Goal: Task Accomplishment & Management: Use online tool/utility

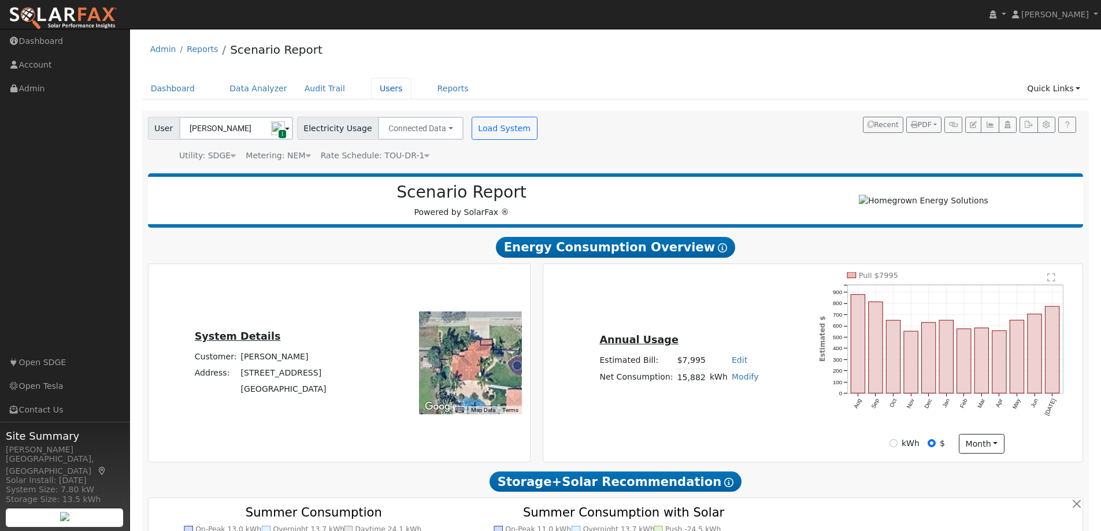
click at [373, 87] on link "Users" at bounding box center [391, 88] width 40 height 21
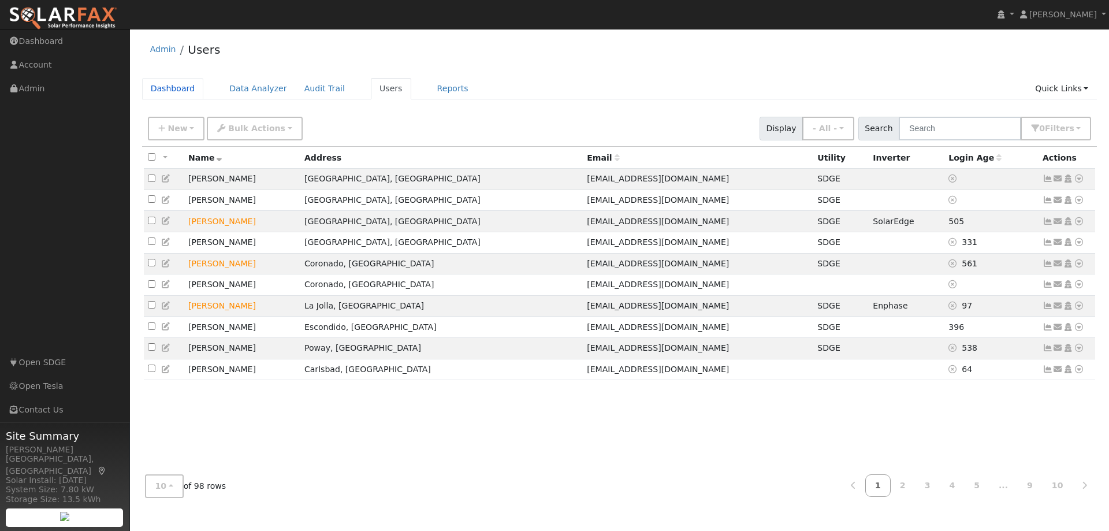
click at [166, 91] on link "Dashboard" at bounding box center [173, 88] width 62 height 21
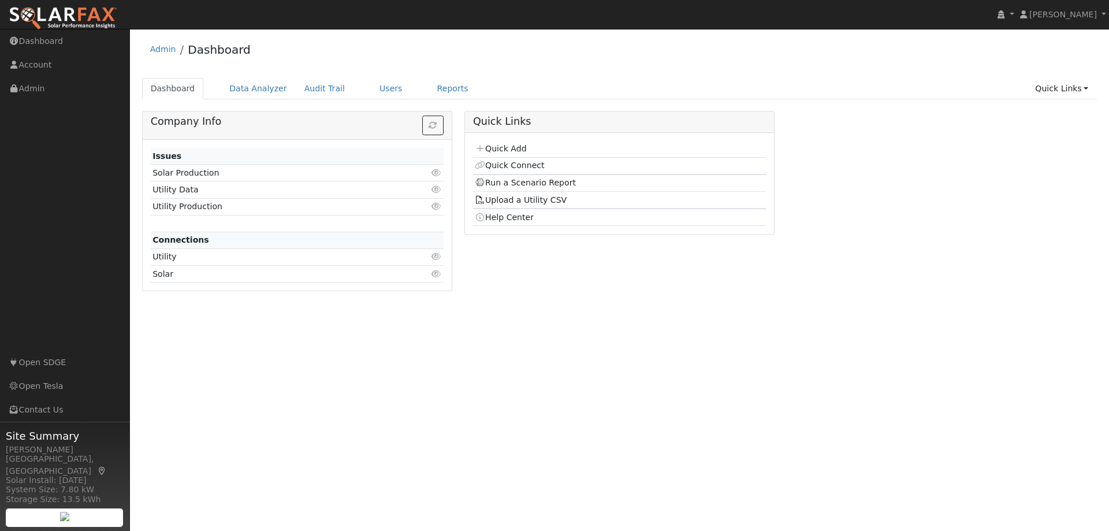
click at [521, 149] on link "Quick Add" at bounding box center [500, 148] width 51 height 9
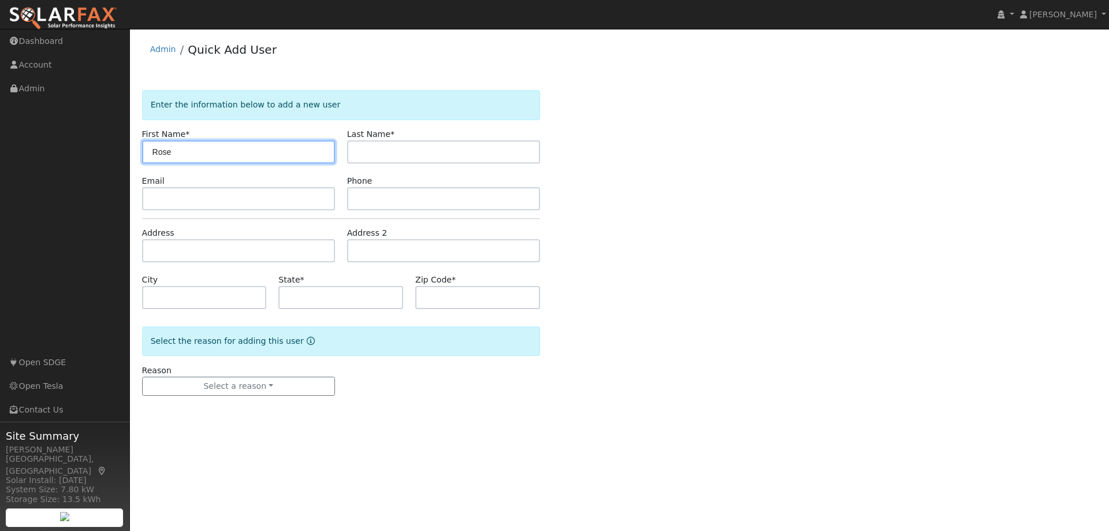
type input "Rose"
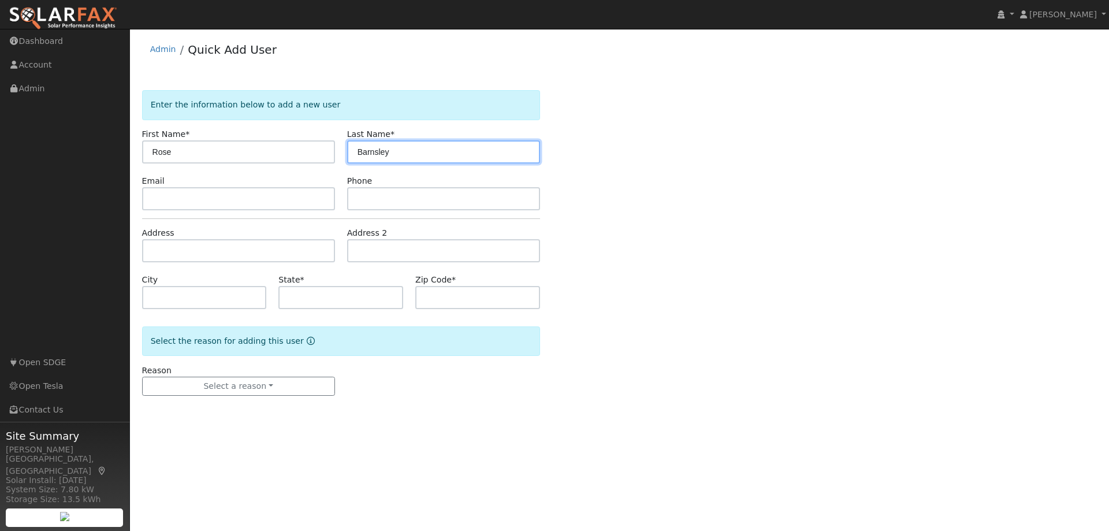
type input "Barnsley"
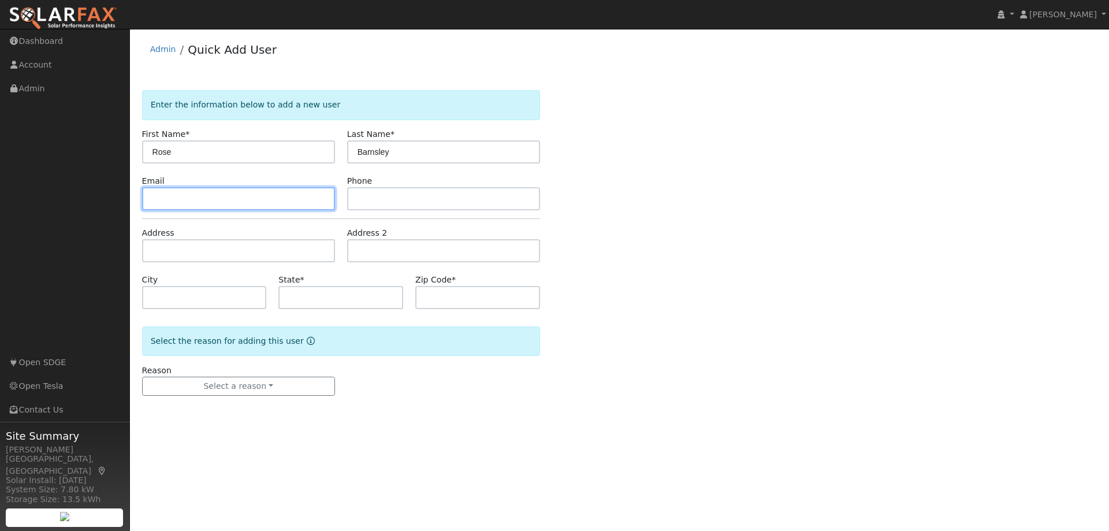
click at [165, 195] on input "text" at bounding box center [238, 198] width 193 height 23
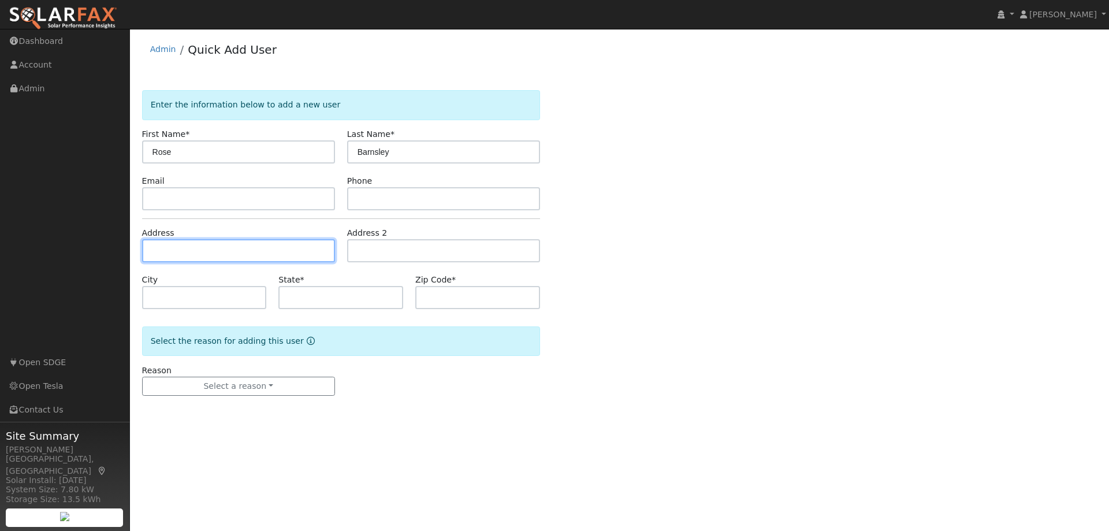
click at [181, 250] on input "text" at bounding box center [238, 250] width 193 height 23
type input "10433 Crosscreek Terrace"
type input "San Diego"
type input "CA"
type input "92131"
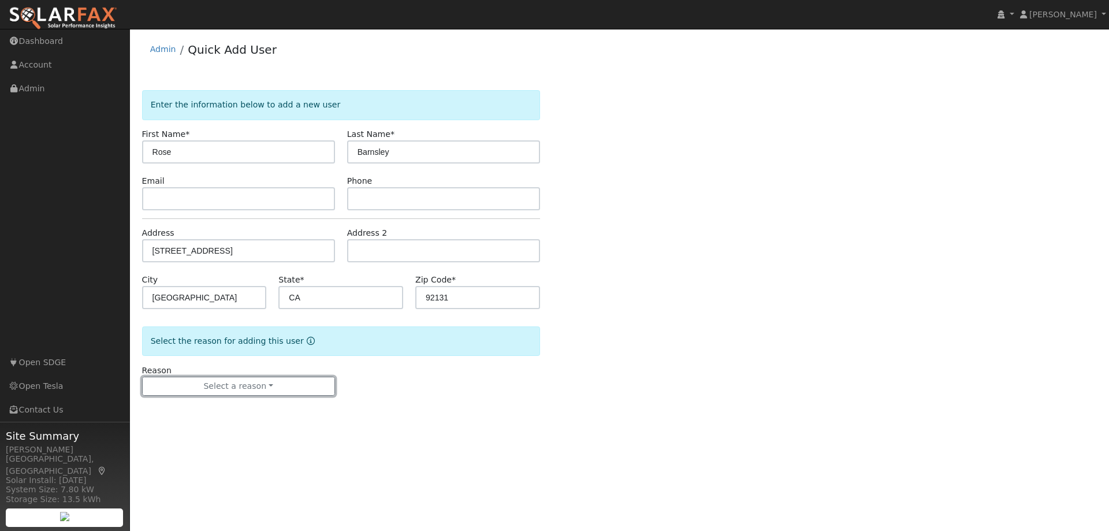
click at [271, 387] on button "Select a reason" at bounding box center [238, 387] width 193 height 20
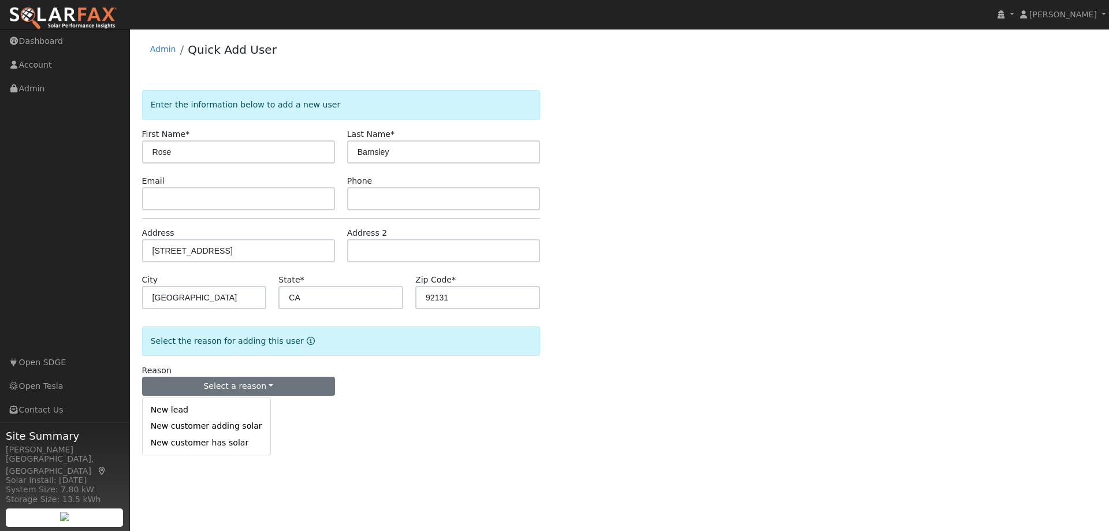
click at [220, 446] on link "New customer has solar" at bounding box center [207, 442] width 128 height 16
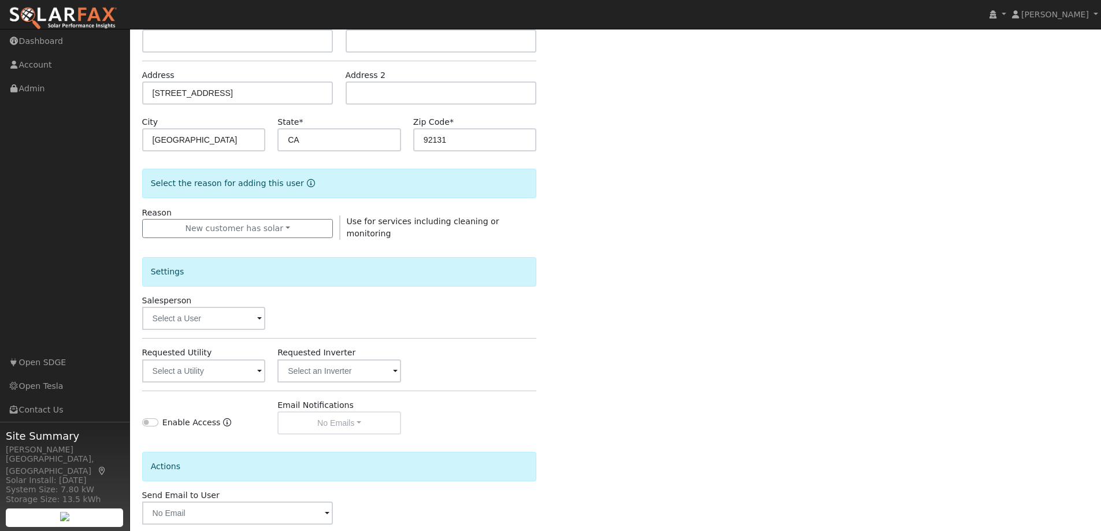
scroll to position [216, 0]
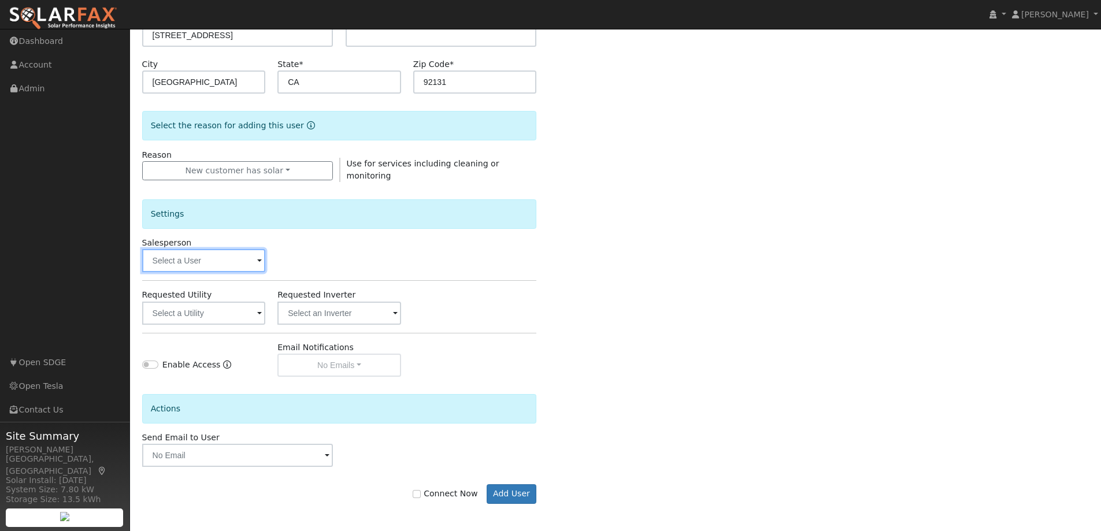
click at [181, 257] on input "text" at bounding box center [204, 260] width 124 height 23
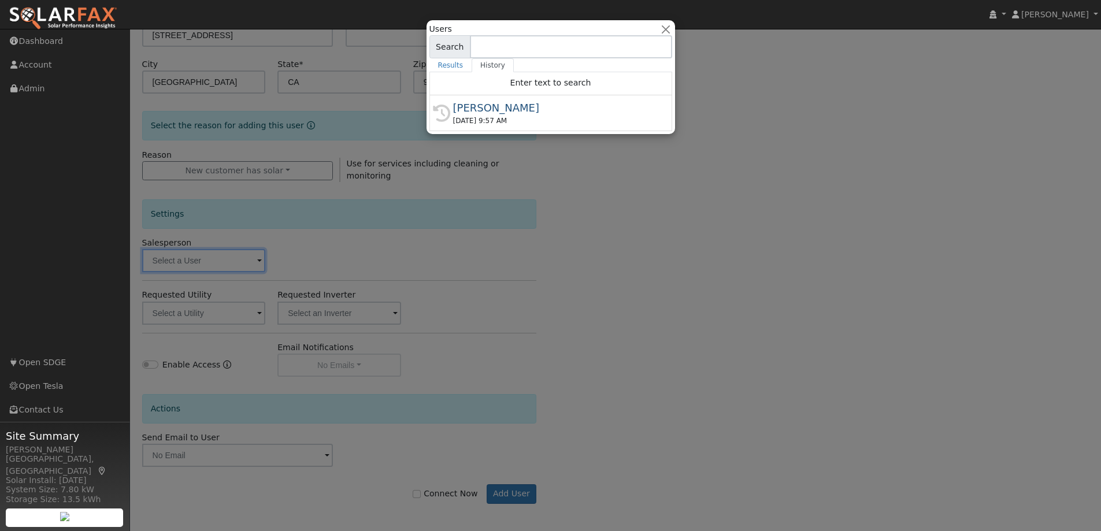
click at [469, 103] on div "[PERSON_NAME]" at bounding box center [556, 108] width 206 height 16
type input "[PERSON_NAME]"
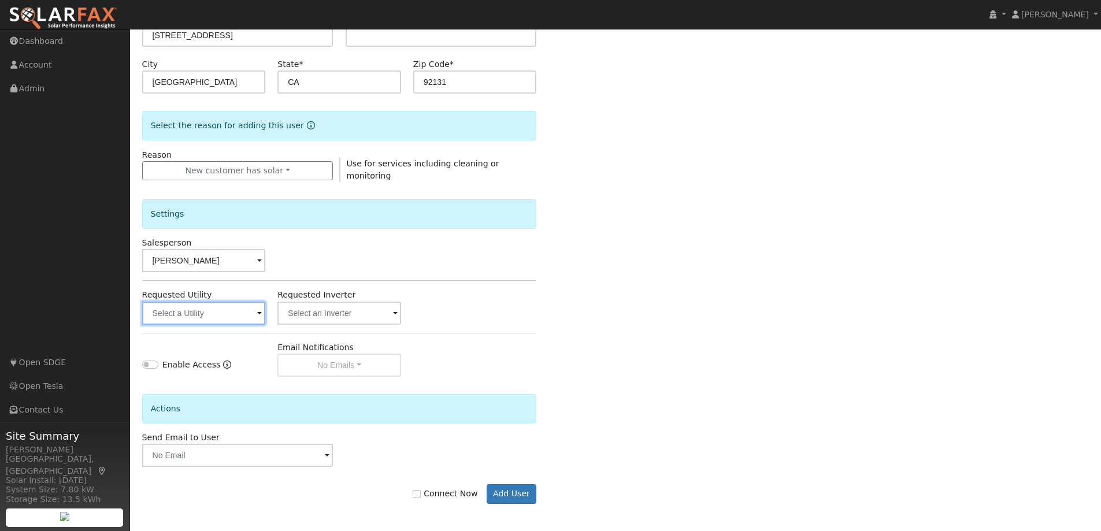
click at [208, 310] on input "text" at bounding box center [204, 313] width 124 height 23
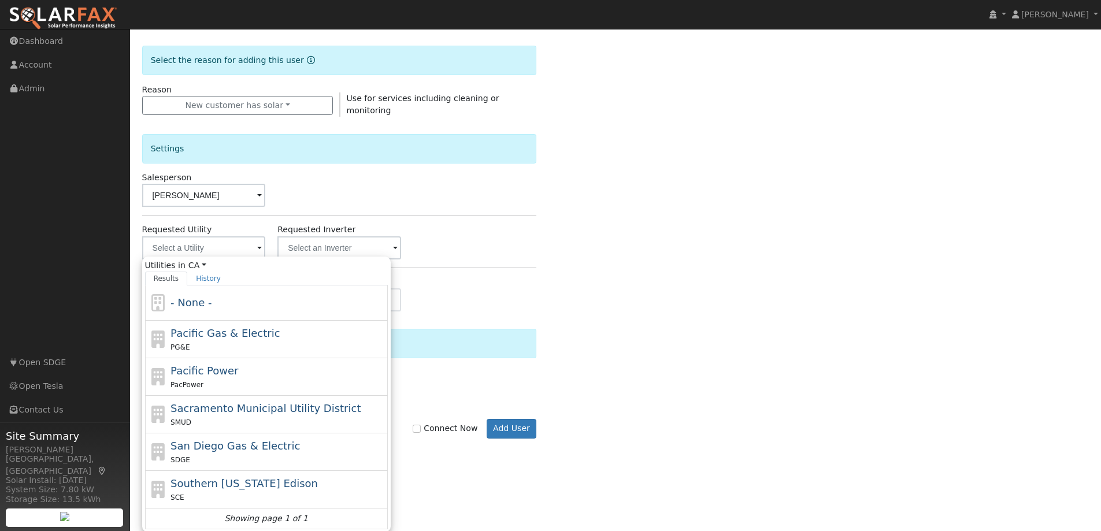
click at [225, 447] on span "San Diego Gas & Electric" at bounding box center [234, 446] width 129 height 12
type input "San Diego Gas & Electric"
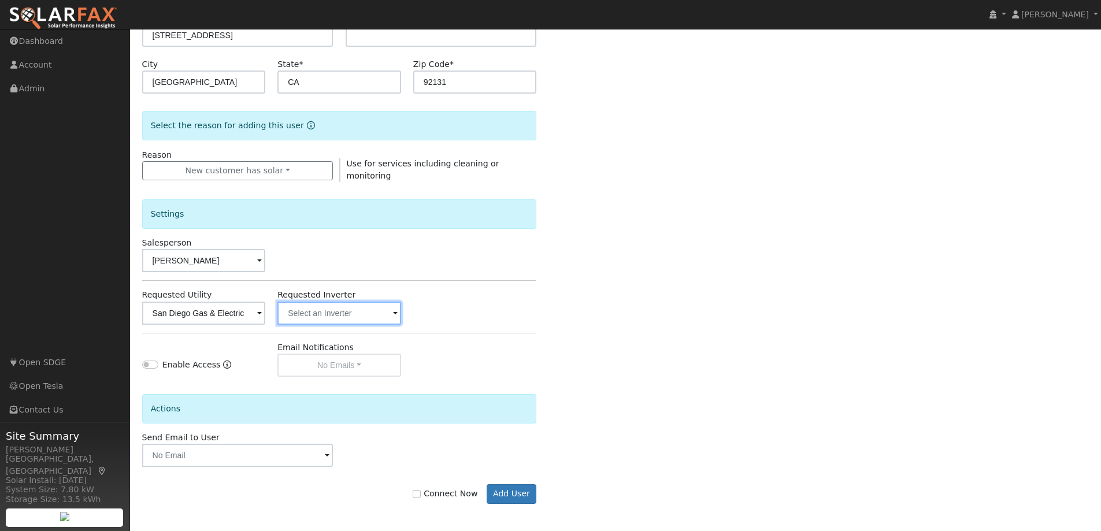
click at [266, 306] on input "text" at bounding box center [204, 313] width 124 height 23
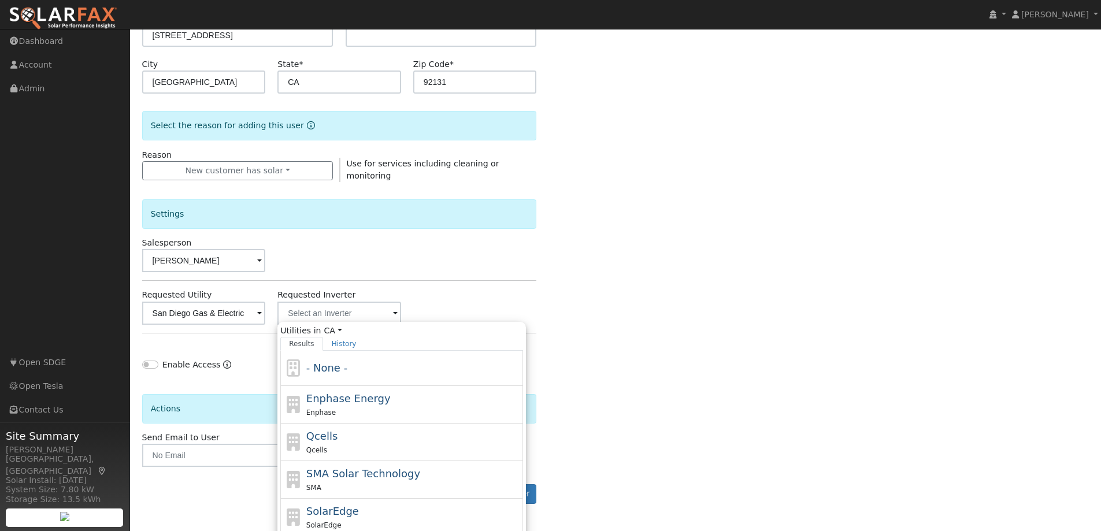
click at [333, 410] on div "Enphase" at bounding box center [413, 412] width 214 height 12
type input "Enphase Energy"
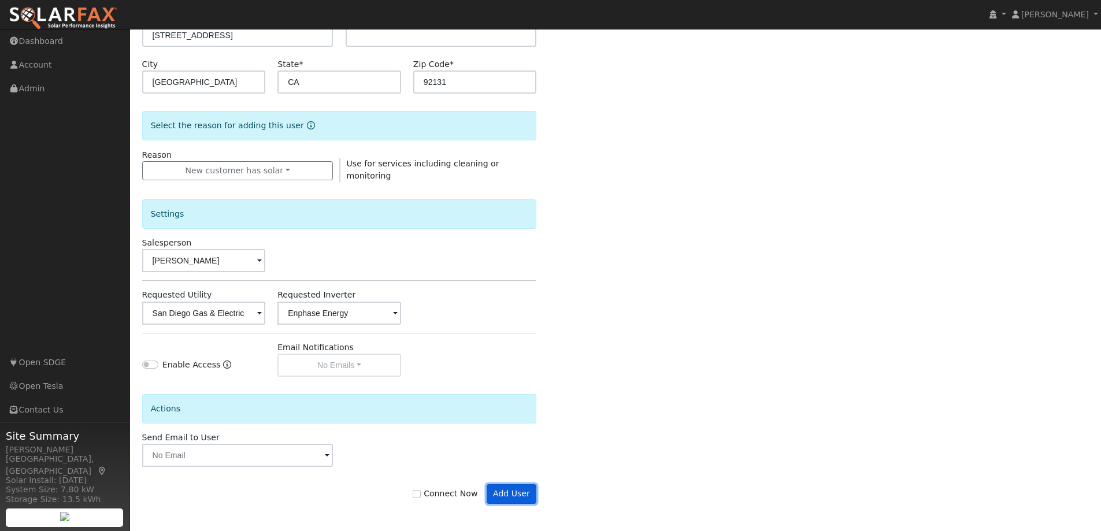
click at [514, 495] on button "Add User" at bounding box center [511, 494] width 50 height 20
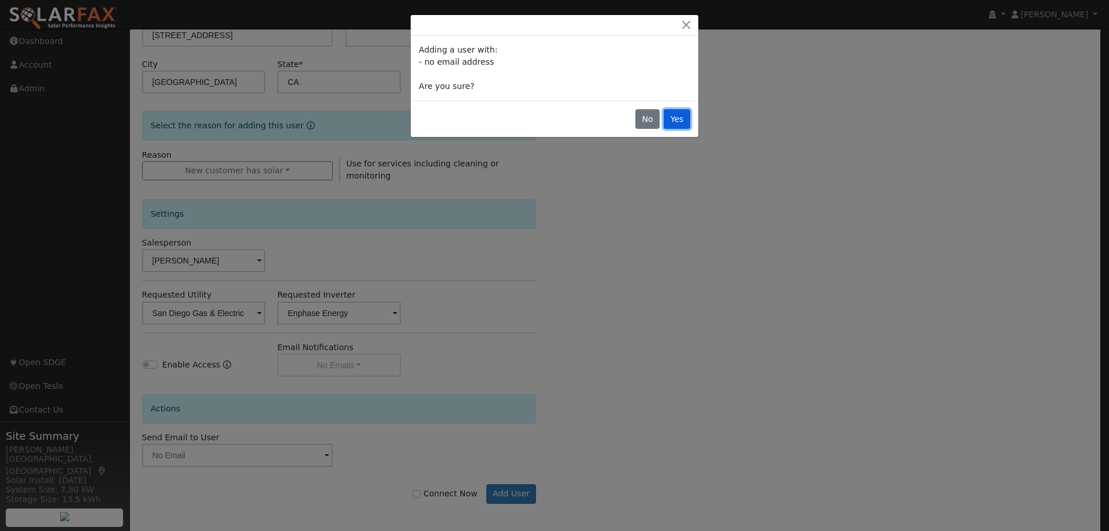
click at [674, 119] on button "Yes" at bounding box center [677, 119] width 27 height 20
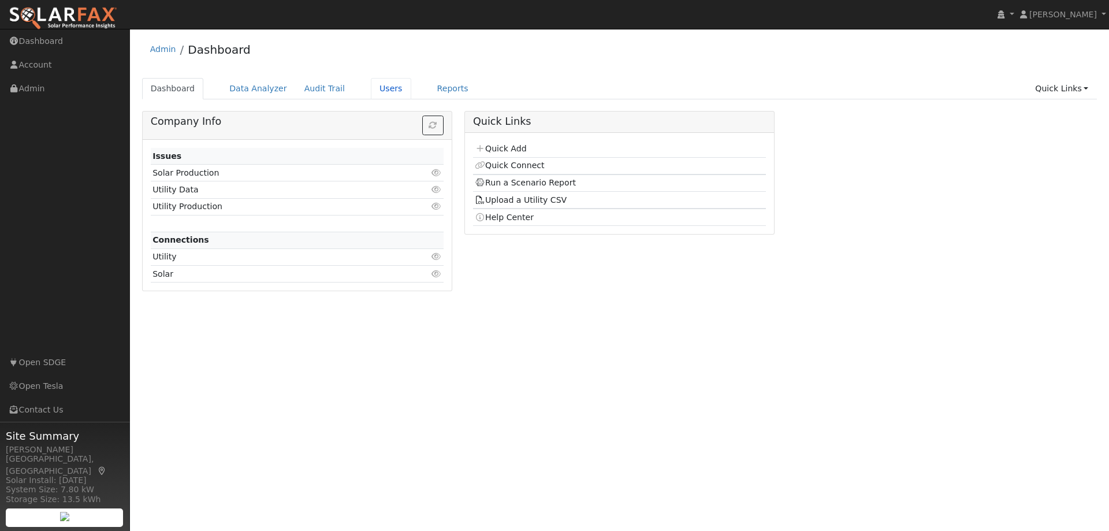
click at [374, 87] on link "Users" at bounding box center [391, 88] width 40 height 21
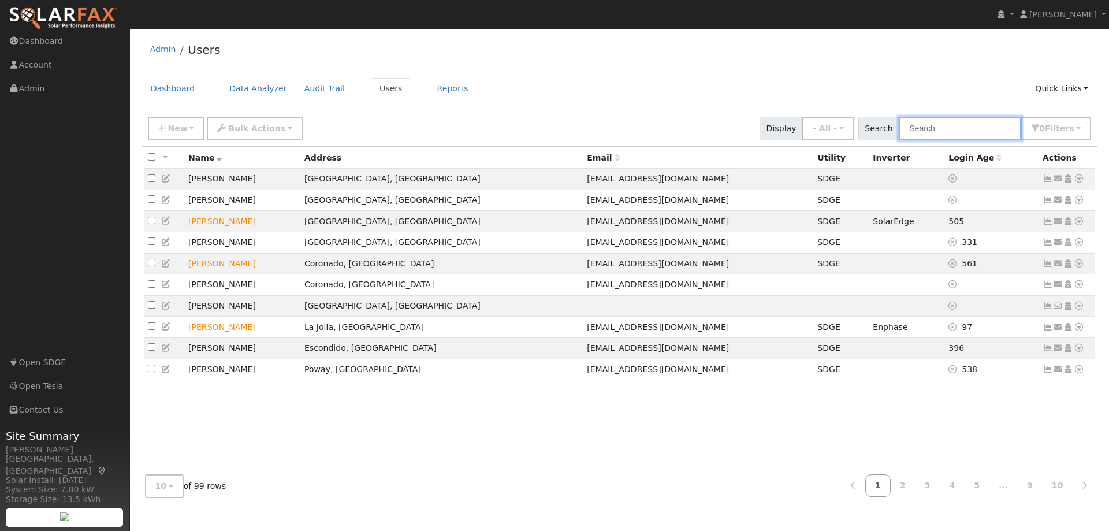
click at [935, 132] on input "text" at bounding box center [960, 129] width 122 height 24
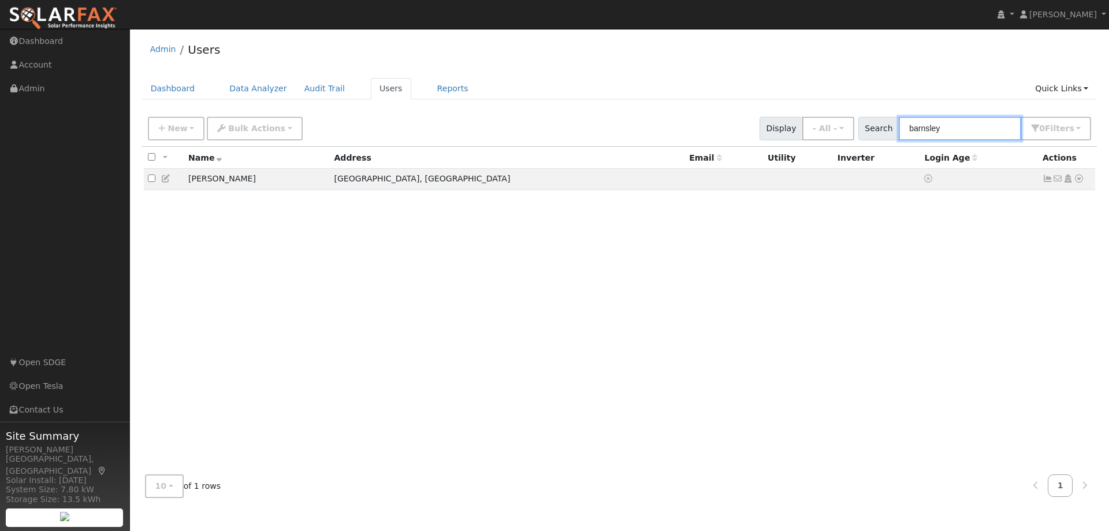
type input "barnsley"
click at [1078, 179] on icon at bounding box center [1079, 178] width 10 height 8
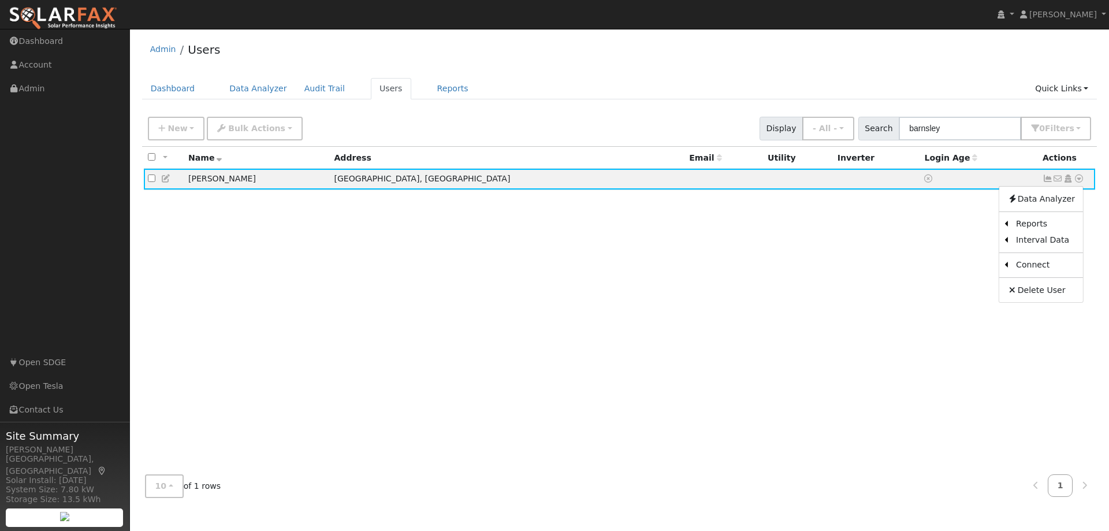
click at [0, 0] on link "Import From CSV" at bounding box center [0, 0] width 0 height 0
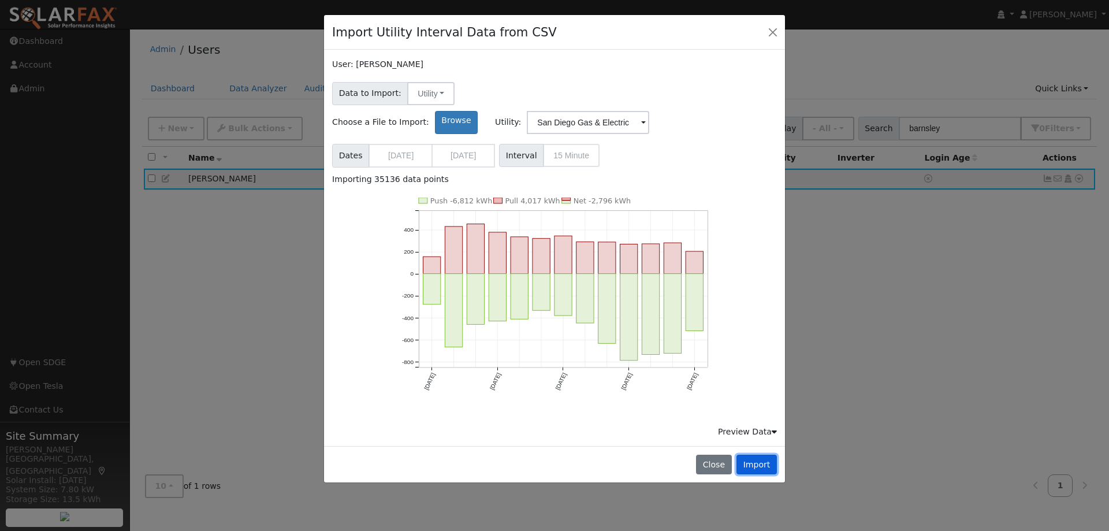
click at [754, 455] on button "Import" at bounding box center [757, 465] width 40 height 20
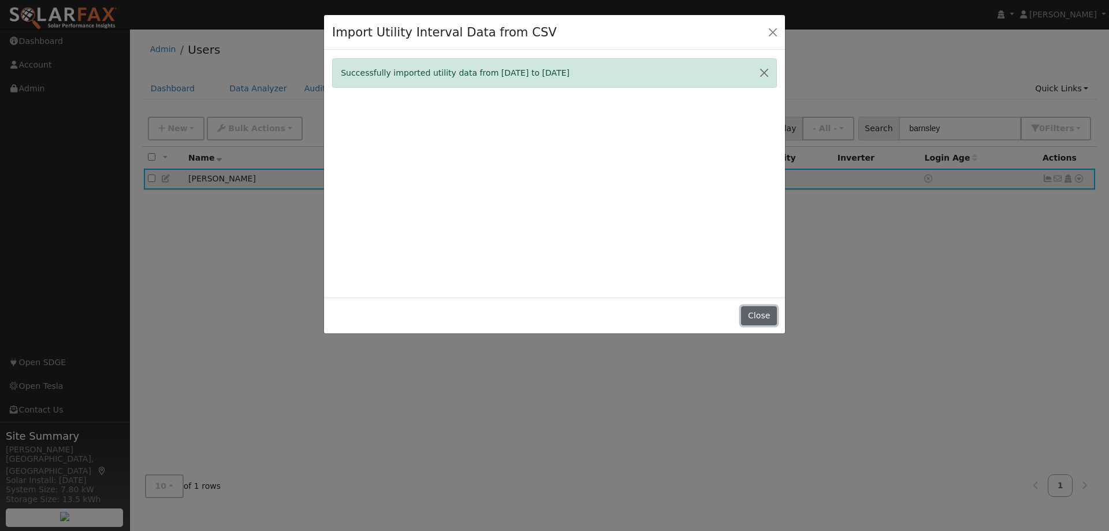
click at [758, 316] on button "Close" at bounding box center [758, 316] width 35 height 20
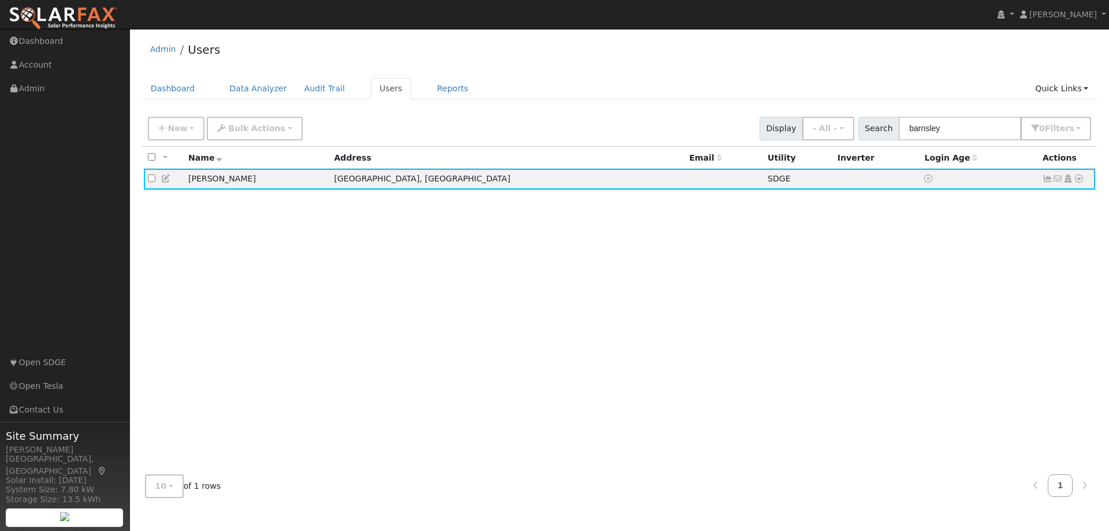
click at [1080, 182] on icon at bounding box center [1079, 178] width 10 height 8
click at [0, 0] on link "Scenario" at bounding box center [0, 0] width 0 height 0
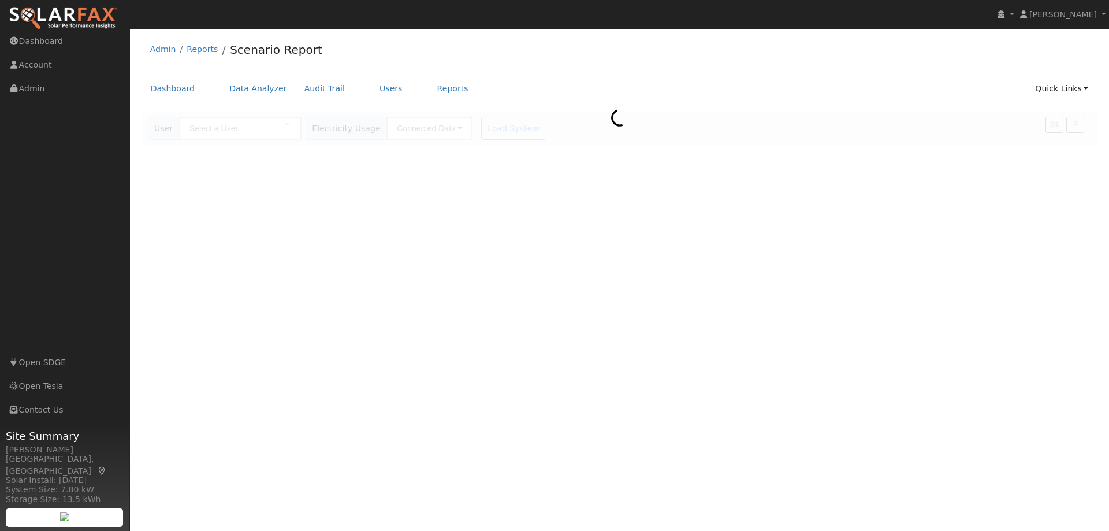
type input "[PERSON_NAME]"
type input "San Diego Gas & Electric"
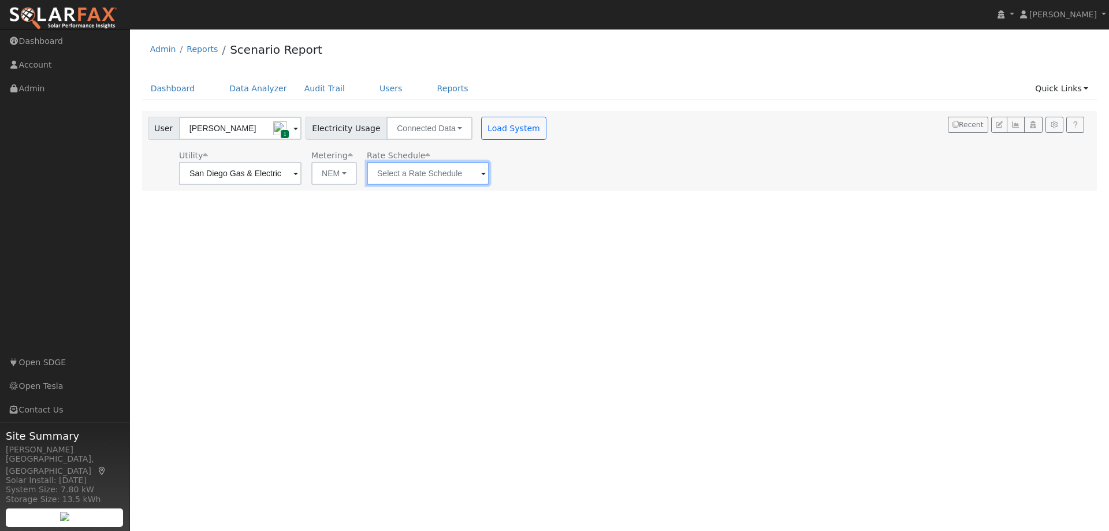
click at [302, 173] on input "text" at bounding box center [240, 173] width 122 height 23
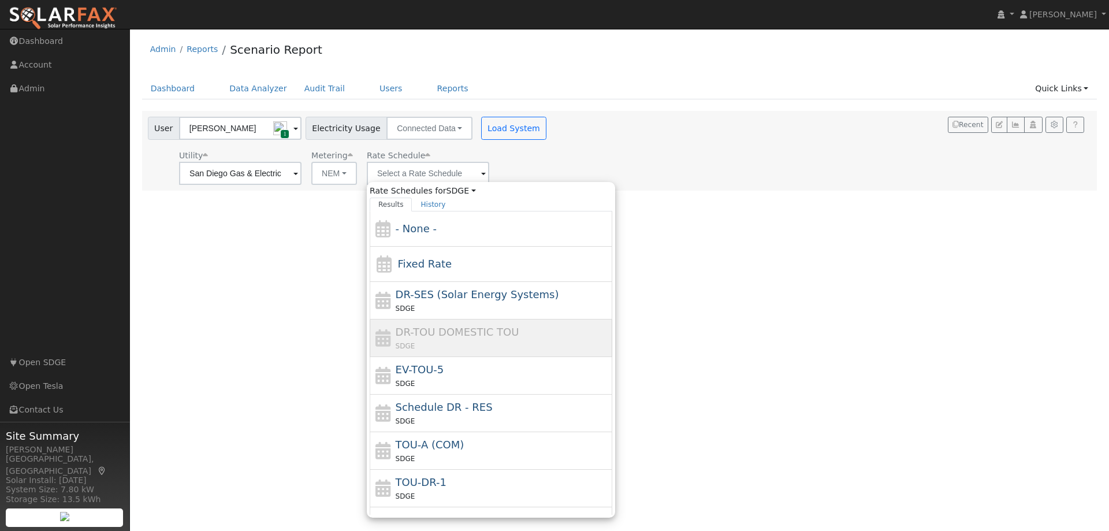
click at [442, 443] on span "TOU-A (COM)" at bounding box center [430, 445] width 69 height 12
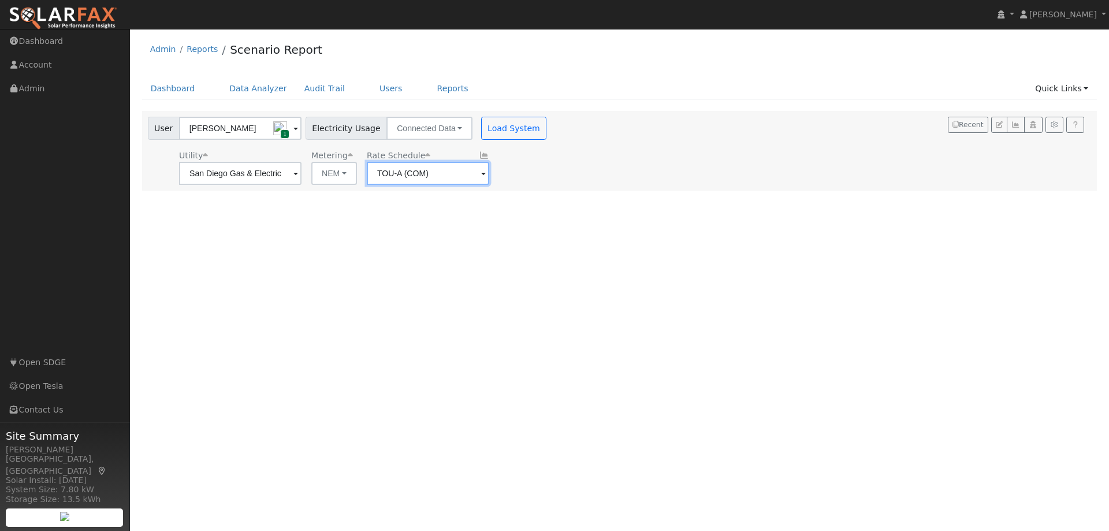
click at [302, 174] on input "TOU-A (COM)" at bounding box center [240, 173] width 122 height 23
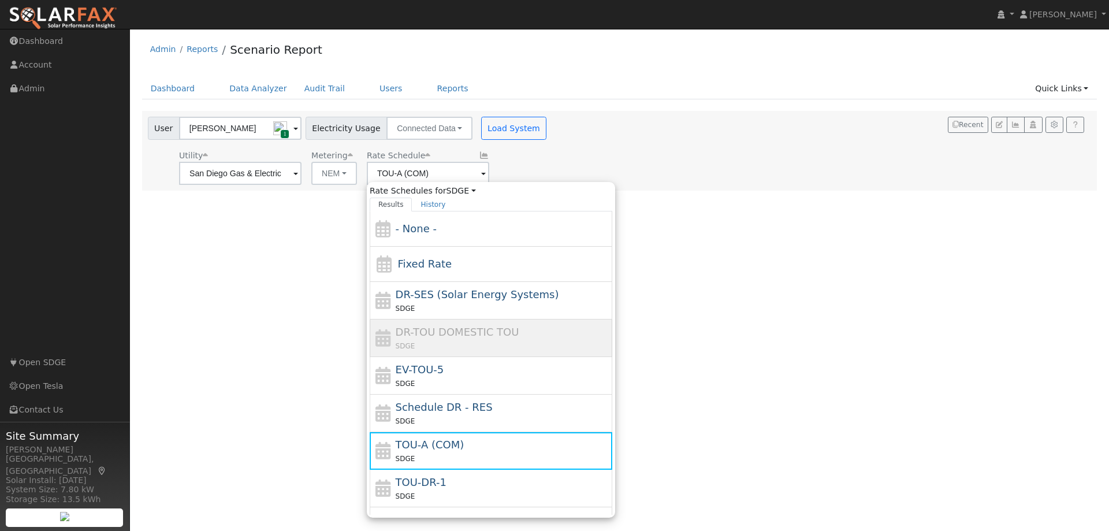
click at [443, 481] on div "TOU-DR-1 SDGE" at bounding box center [503, 488] width 214 height 28
type input "TOU-DR-1"
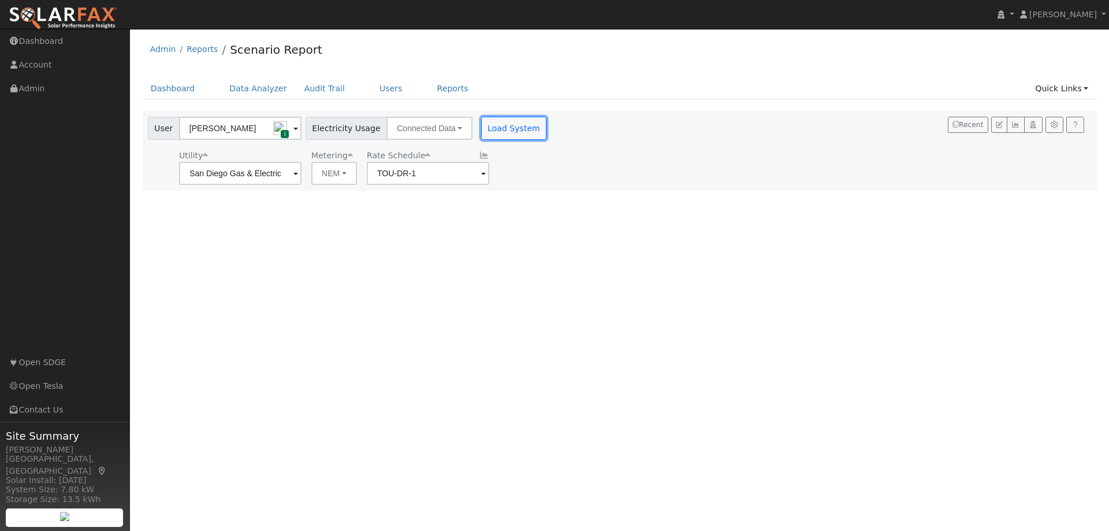
click at [491, 131] on button "Load System" at bounding box center [514, 128] width 66 height 23
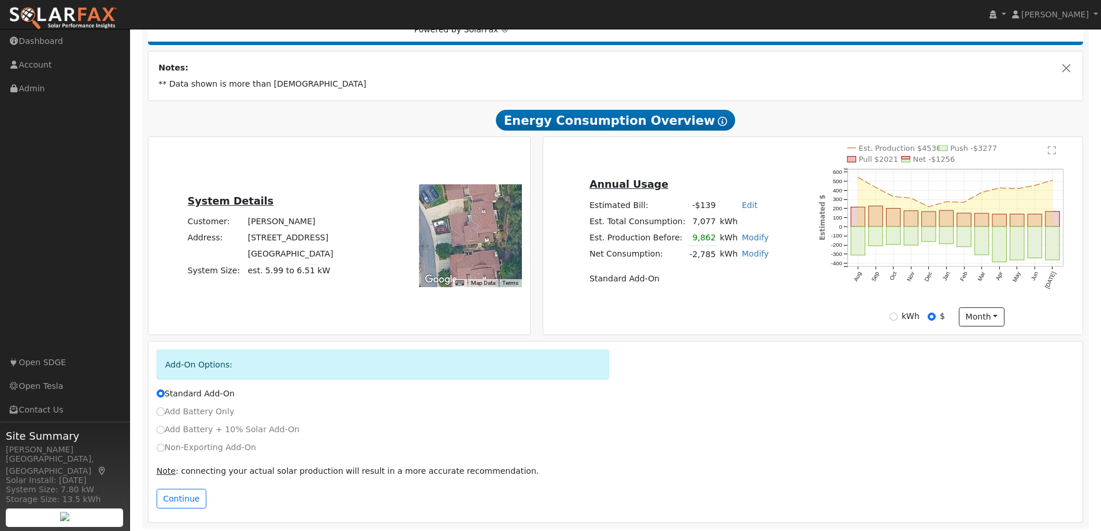
scroll to position [186, 0]
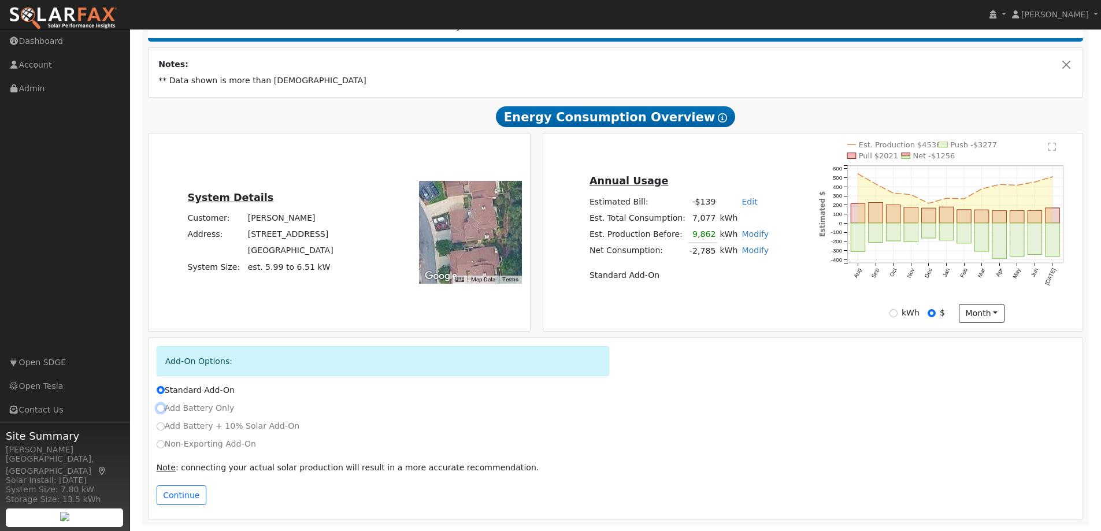
click at [161, 411] on input "Add Battery Only" at bounding box center [161, 408] width 8 height 8
radio input "true"
radio input "false"
click at [171, 495] on button "Continue" at bounding box center [182, 495] width 50 height 20
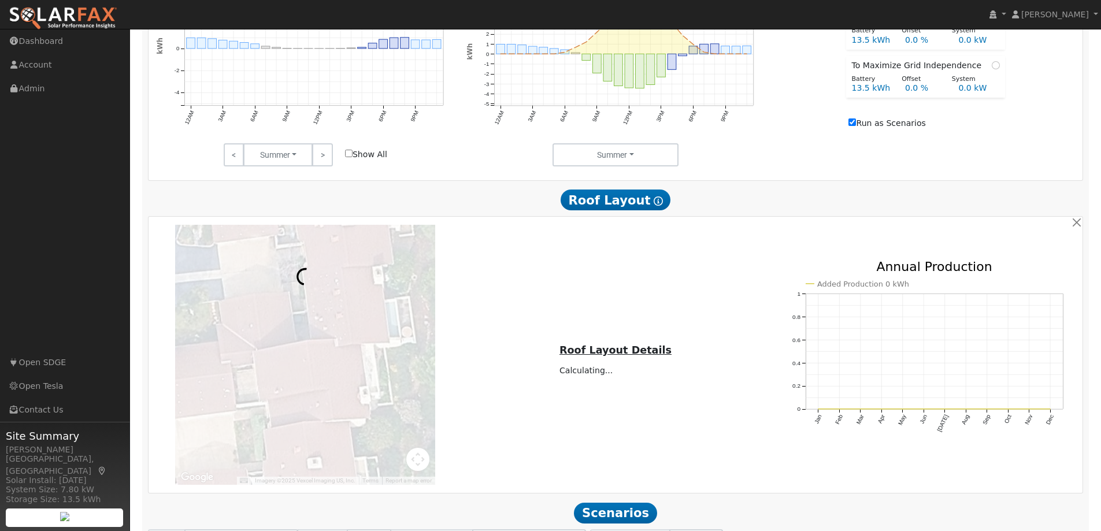
scroll to position [845, 0]
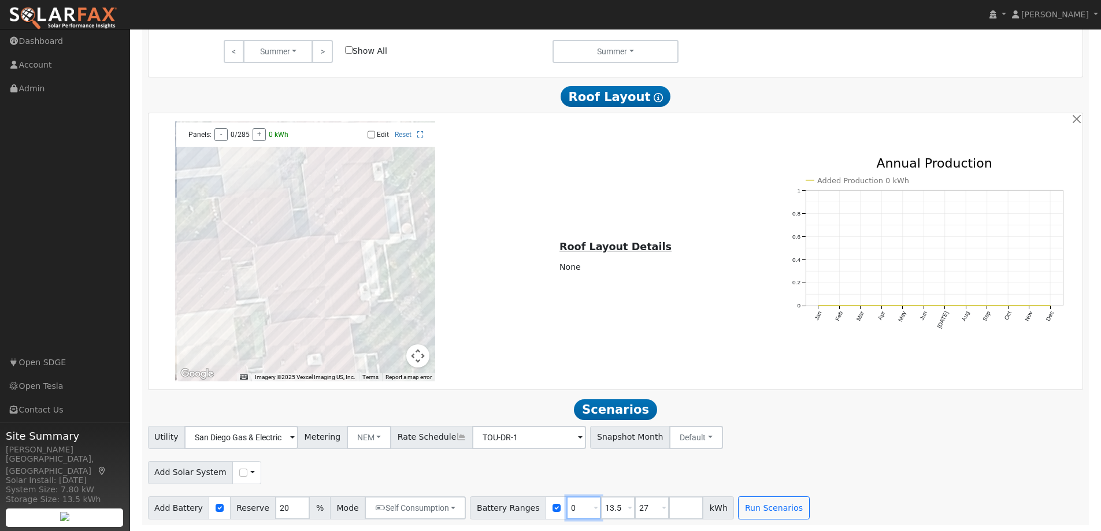
drag, startPoint x: 562, startPoint y: 510, endPoint x: 538, endPoint y: 507, distance: 23.9
click at [538, 507] on div "Battery Ranges 0 Overrides Reserve % Mode None None Self Consumption Peak Savin…" at bounding box center [602, 507] width 264 height 23
type input "13.5"
drag, startPoint x: 605, startPoint y: 507, endPoint x: 590, endPoint y: 507, distance: 15.0
click at [600, 507] on input "13.5" at bounding box center [617, 507] width 35 height 23
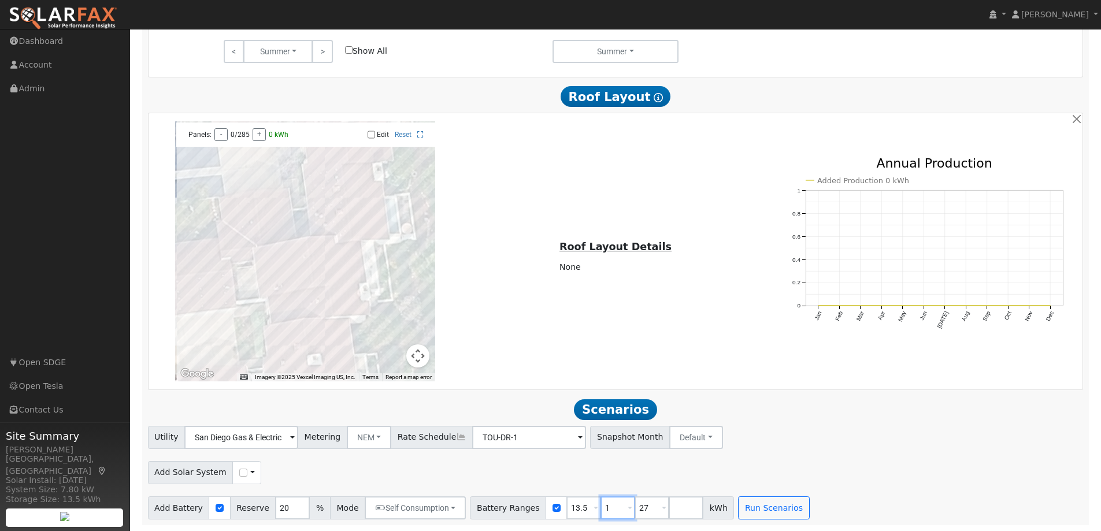
type input "27"
drag, startPoint x: 600, startPoint y: 507, endPoint x: 582, endPoint y: 507, distance: 17.9
click at [600, 507] on input "27" at bounding box center [617, 507] width 35 height 23
click at [769, 485] on div "Utility San Diego Gas & Electric Metering NEM NEM NBT Rate Schedule TOU-DR-1 - …" at bounding box center [616, 473] width 948 height 94
click at [675, 507] on button "Run Scenarios" at bounding box center [705, 507] width 71 height 23
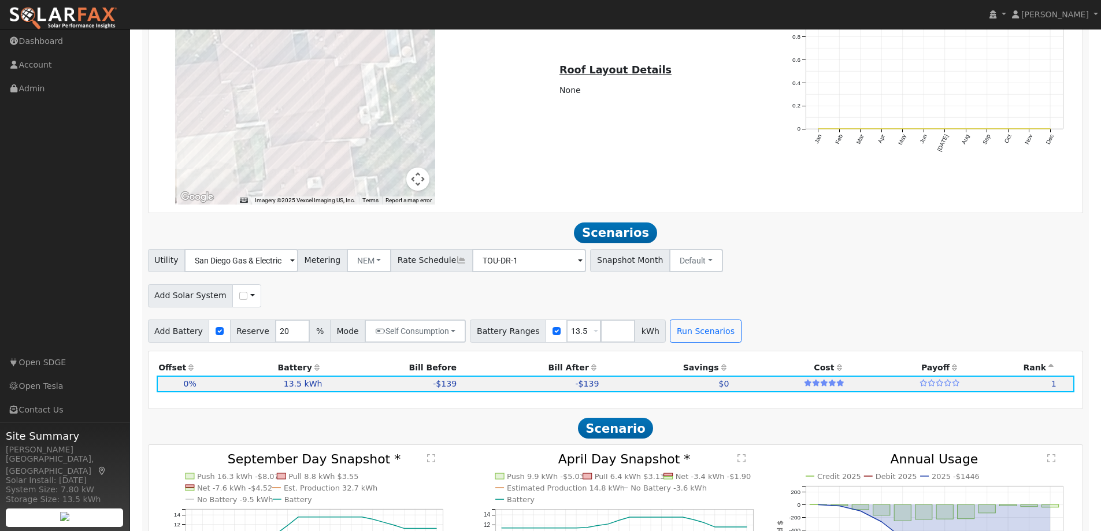
scroll to position [919, 0]
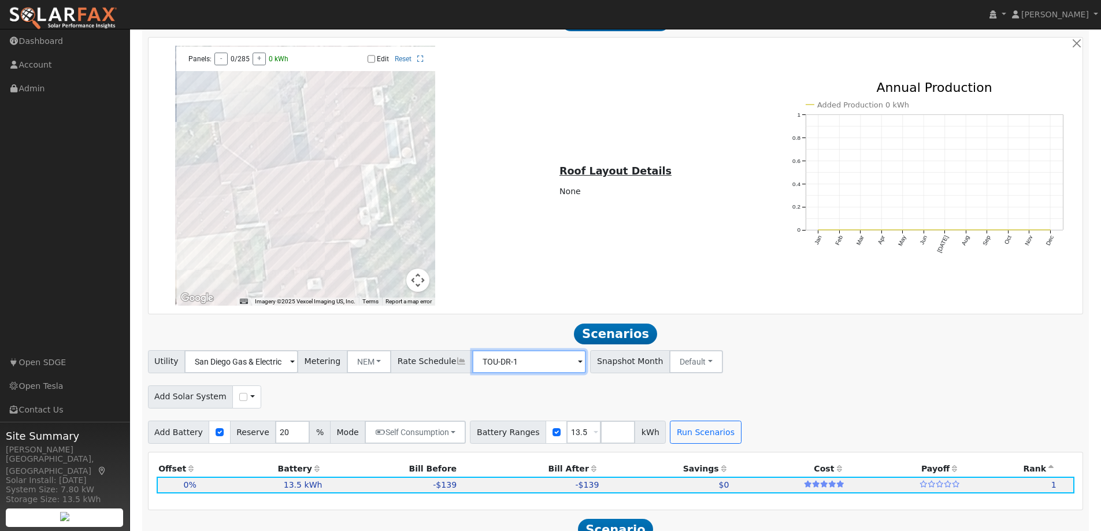
click at [298, 365] on input "TOU-DR-1" at bounding box center [241, 361] width 114 height 23
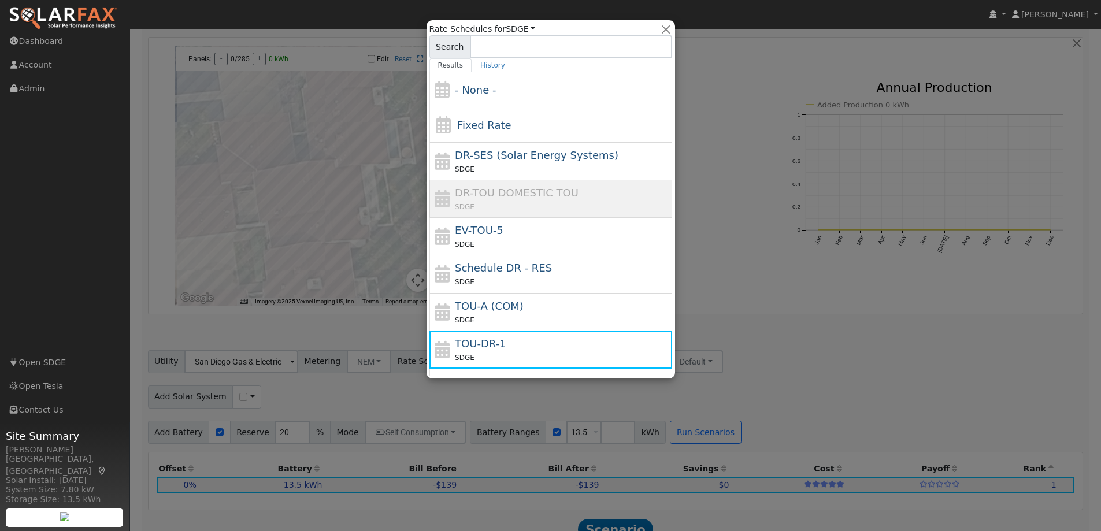
click at [495, 244] on div "SDGE" at bounding box center [562, 244] width 214 height 12
type input "EV-TOU-5"
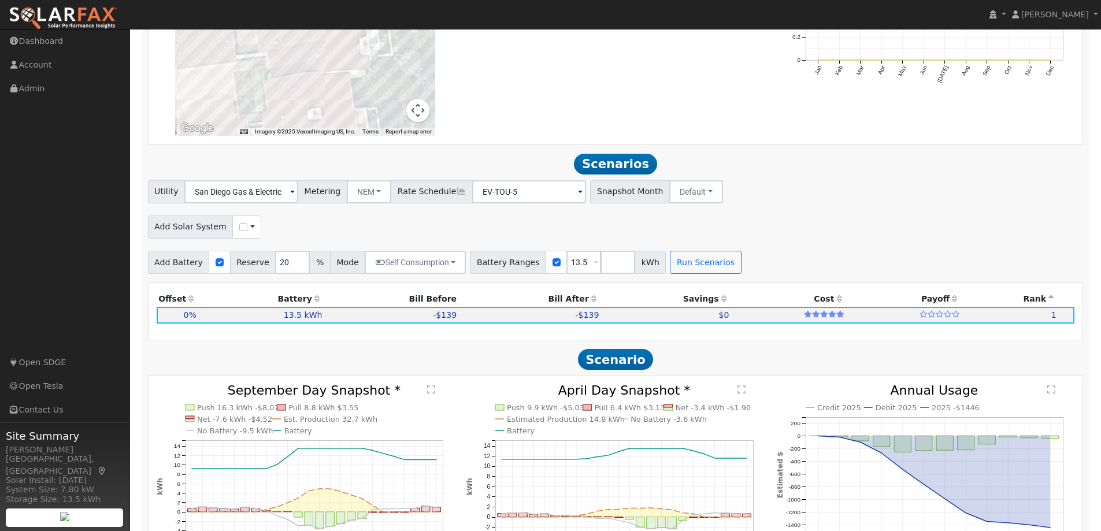
scroll to position [1093, 0]
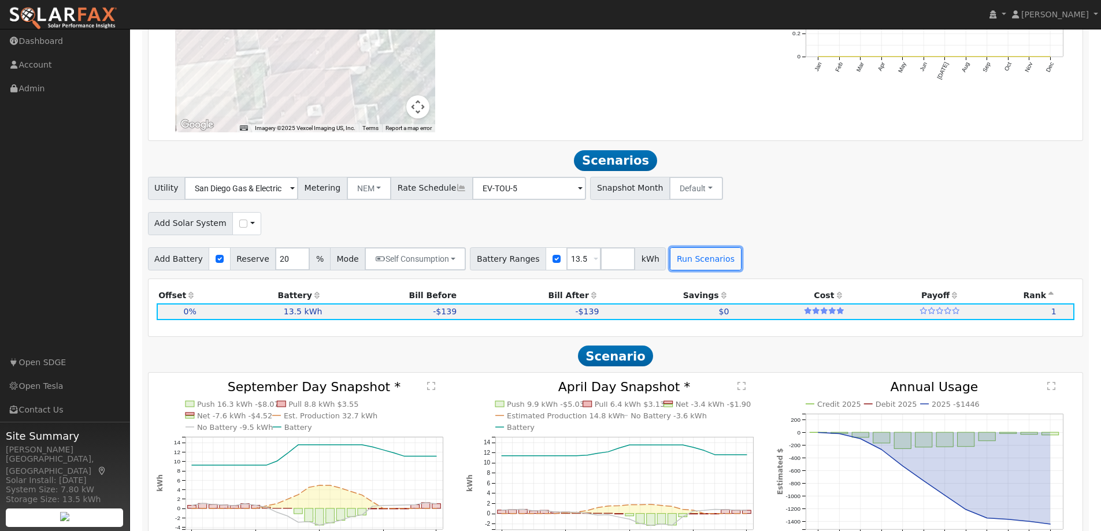
click at [672, 257] on button "Run Scenarios" at bounding box center [705, 258] width 71 height 23
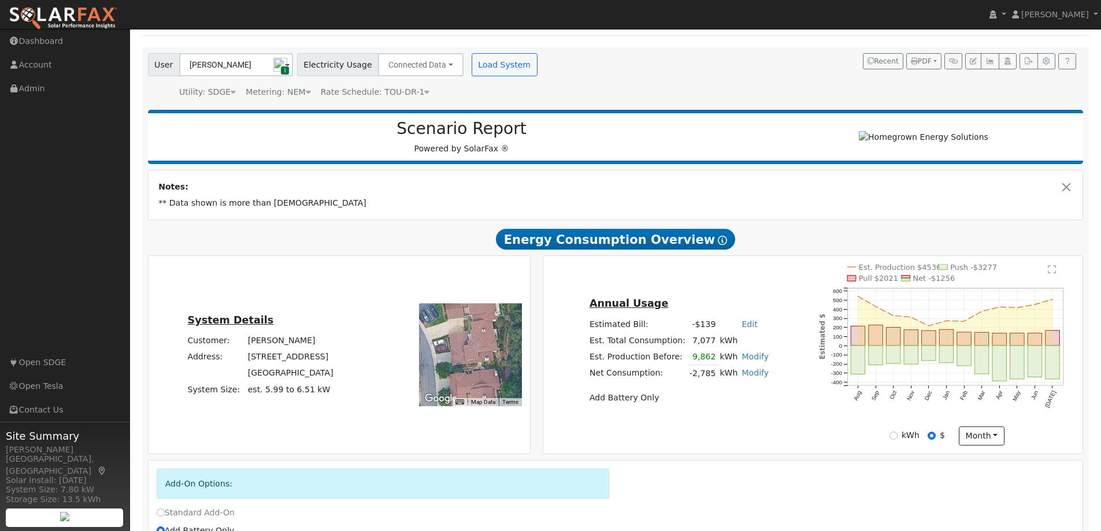
scroll to position [173, 0]
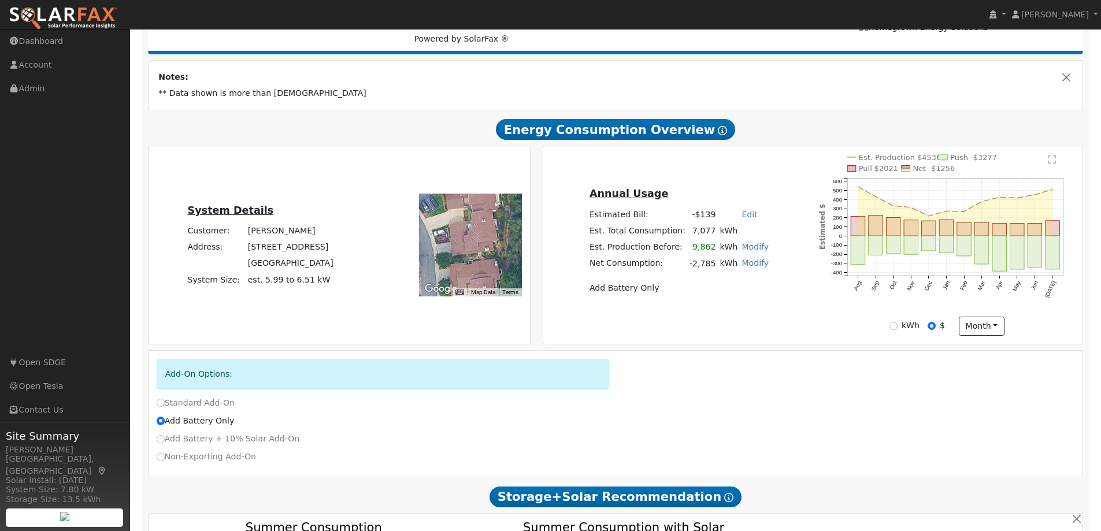
click at [741, 214] on link "Edit" at bounding box center [749, 214] width 16 height 9
click at [891, 327] on input "kWh" at bounding box center [893, 326] width 8 height 8
radio input "true"
radio input "false"
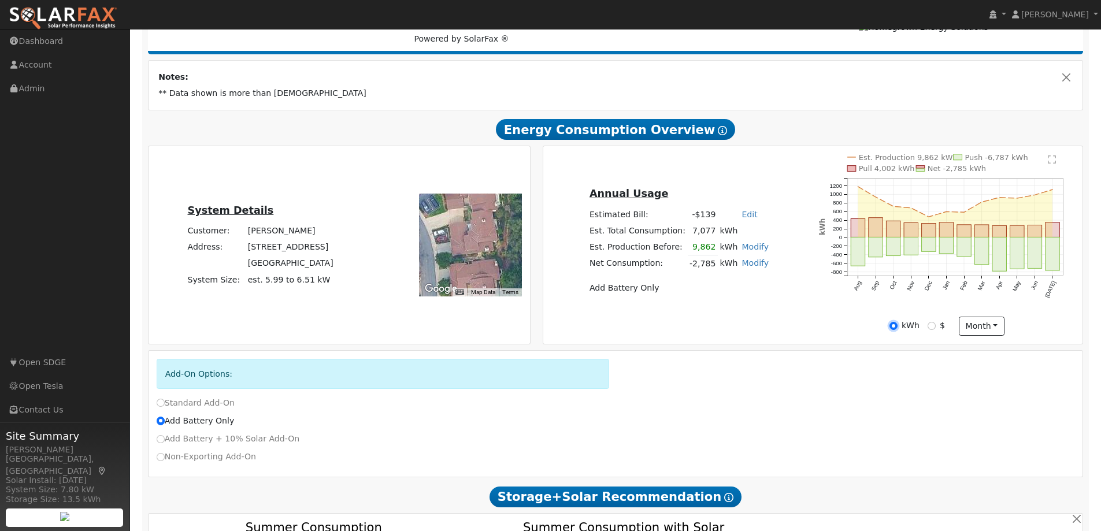
click at [891, 327] on input "kWh" at bounding box center [893, 326] width 8 height 8
click at [160, 455] on input "Non-Exporting Add-On" at bounding box center [161, 457] width 8 height 8
radio input "true"
radio input "false"
type input "TOU-DR-1"
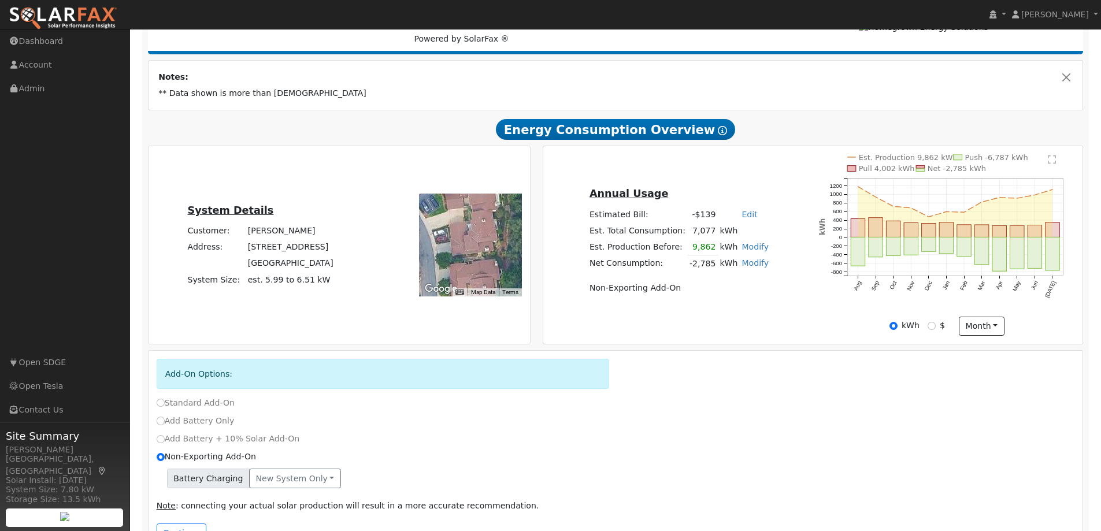
click at [164, 424] on label "Add Battery Only" at bounding box center [196, 421] width 78 height 12
click at [164, 424] on input "Add Battery Only" at bounding box center [161, 421] width 8 height 8
radio input "true"
radio input "false"
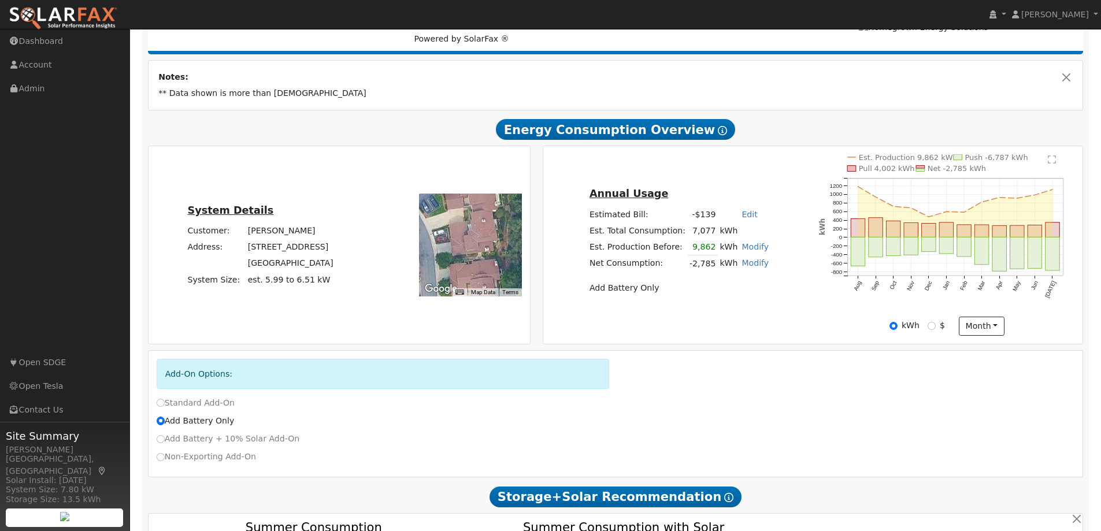
click at [744, 267] on link "Modify" at bounding box center [754, 262] width 27 height 9
click at [684, 332] on link "Add Electric Vehicle" at bounding box center [688, 333] width 140 height 16
type input "2785"
click at [748, 295] on button "Save" at bounding box center [763, 295] width 34 height 20
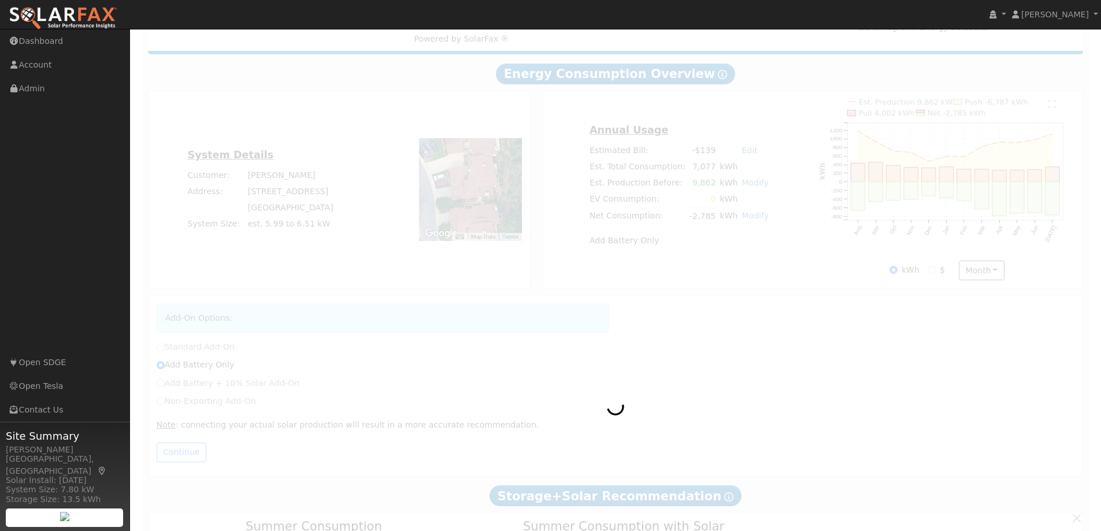
radio input "true"
radio input "false"
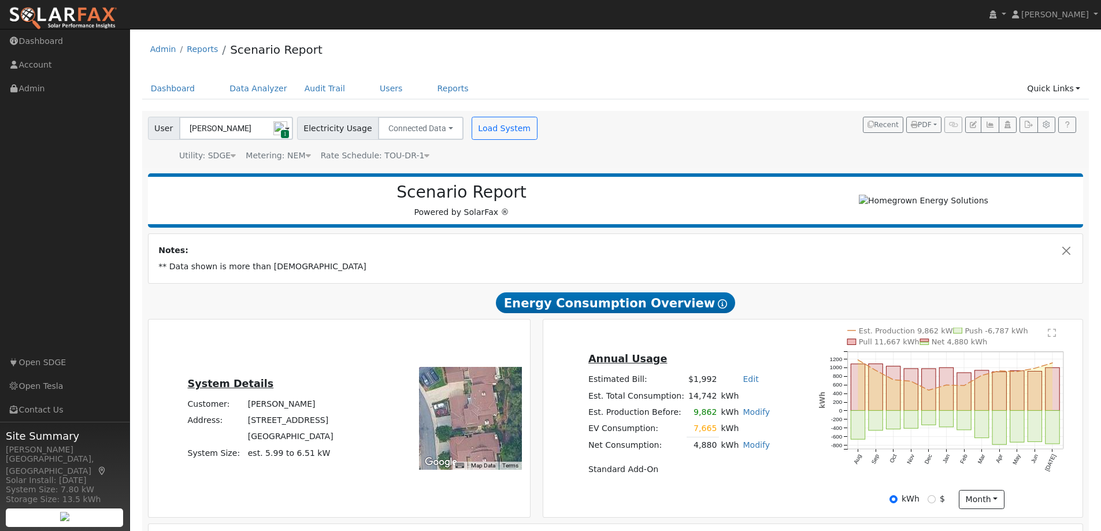
click at [742, 448] on link "Modify" at bounding box center [755, 444] width 27 height 9
click at [686, 512] on link "Edit Electric Vehicle" at bounding box center [688, 514] width 140 height 16
type input "150"
click at [748, 478] on button "Save" at bounding box center [764, 477] width 34 height 20
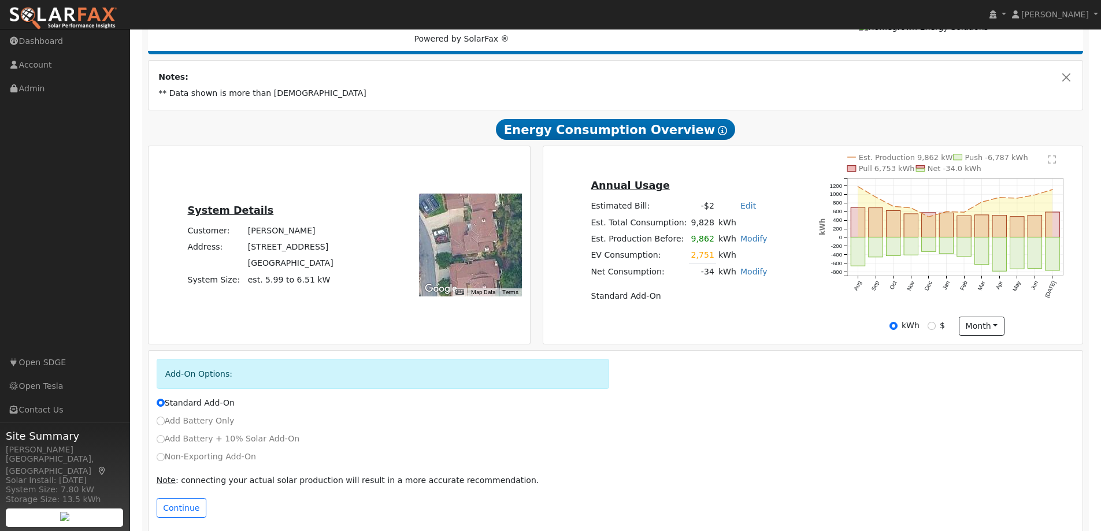
scroll to position [186, 0]
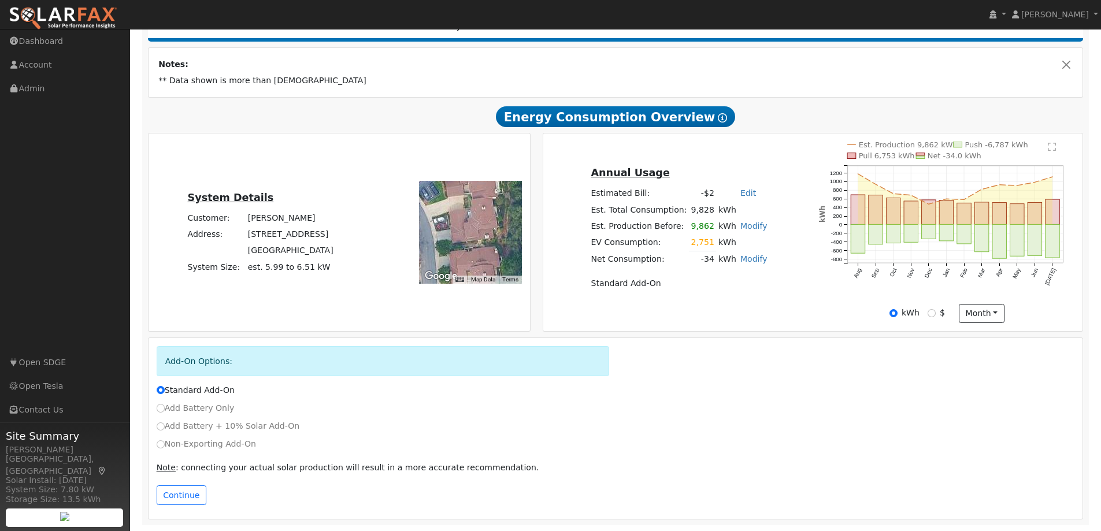
click at [155, 408] on div "Add Battery Only" at bounding box center [615, 408] width 930 height 12
click at [158, 409] on input "Add Battery Only" at bounding box center [161, 408] width 8 height 8
radio input "true"
radio input "false"
click at [184, 492] on button "Continue" at bounding box center [182, 495] width 50 height 20
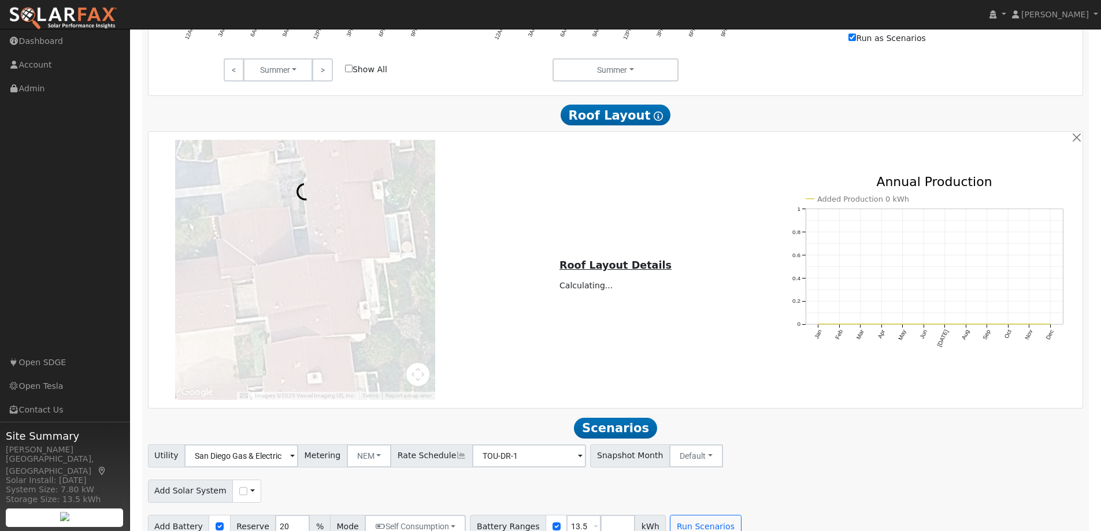
scroll to position [845, 0]
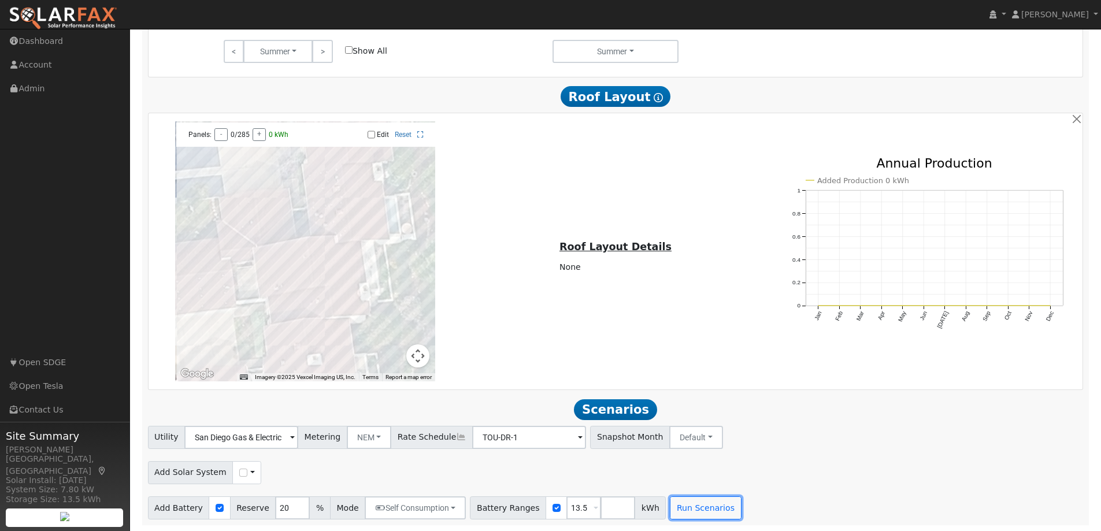
click at [677, 513] on button "Run Scenarios" at bounding box center [705, 507] width 71 height 23
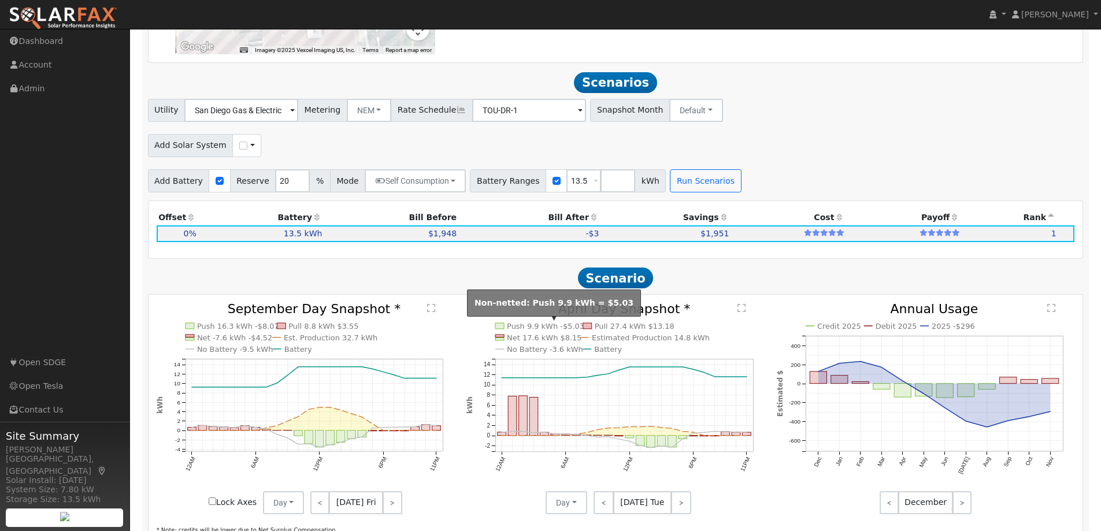
scroll to position [1150, 0]
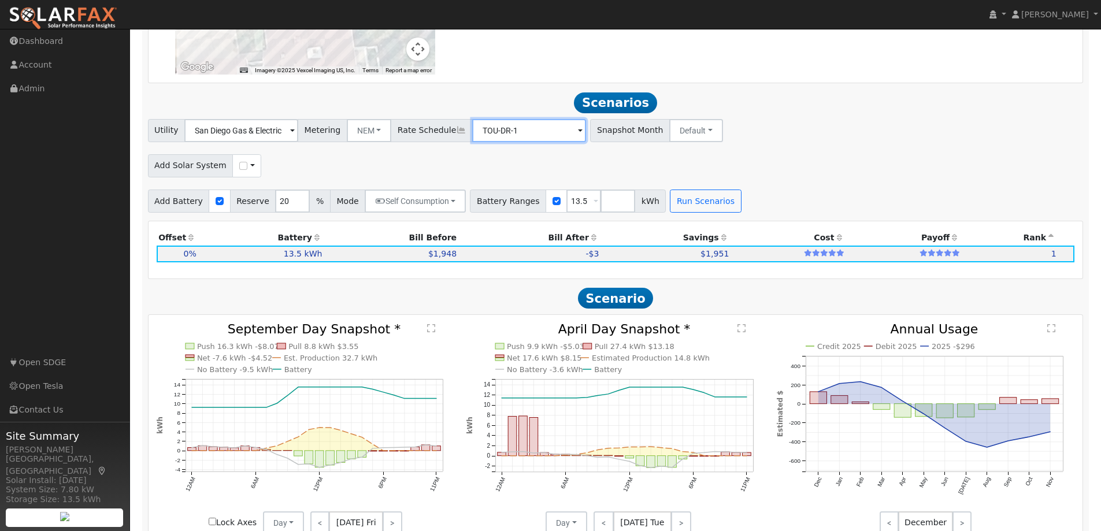
click at [298, 136] on input "TOU-DR-1" at bounding box center [241, 130] width 114 height 23
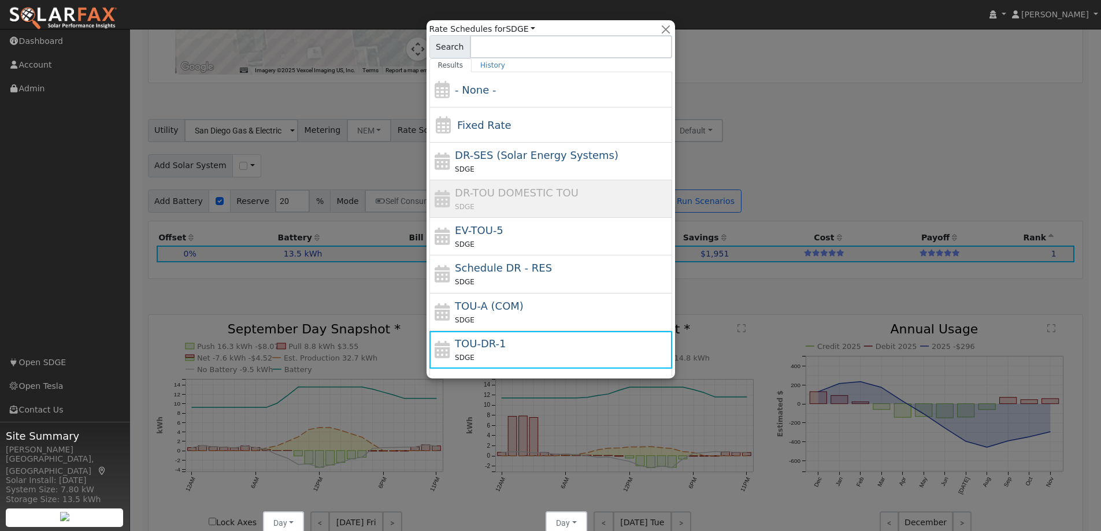
click at [517, 239] on div "SDGE" at bounding box center [562, 244] width 214 height 12
type input "EV-TOU-5"
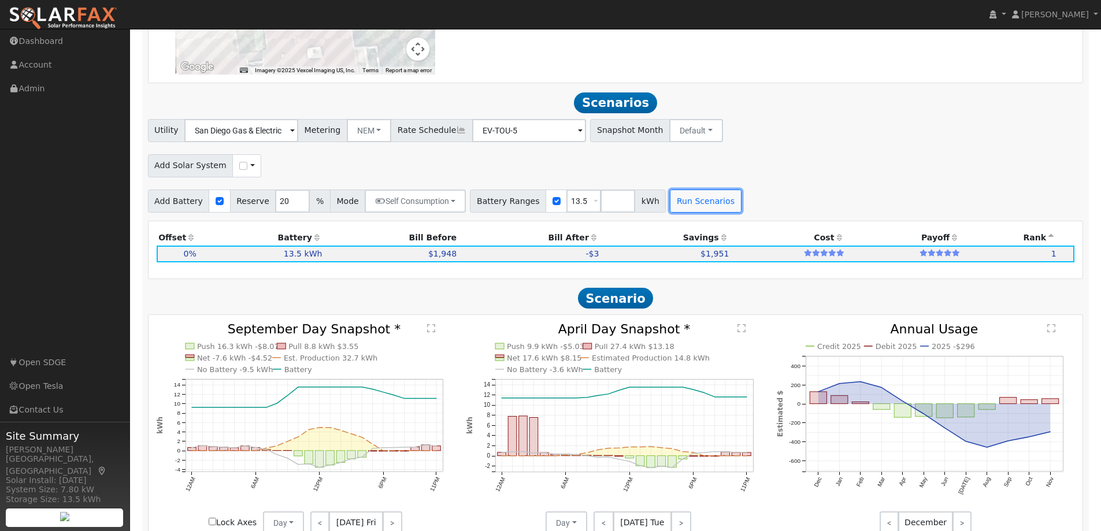
click at [670, 203] on button "Run Scenarios" at bounding box center [705, 201] width 71 height 23
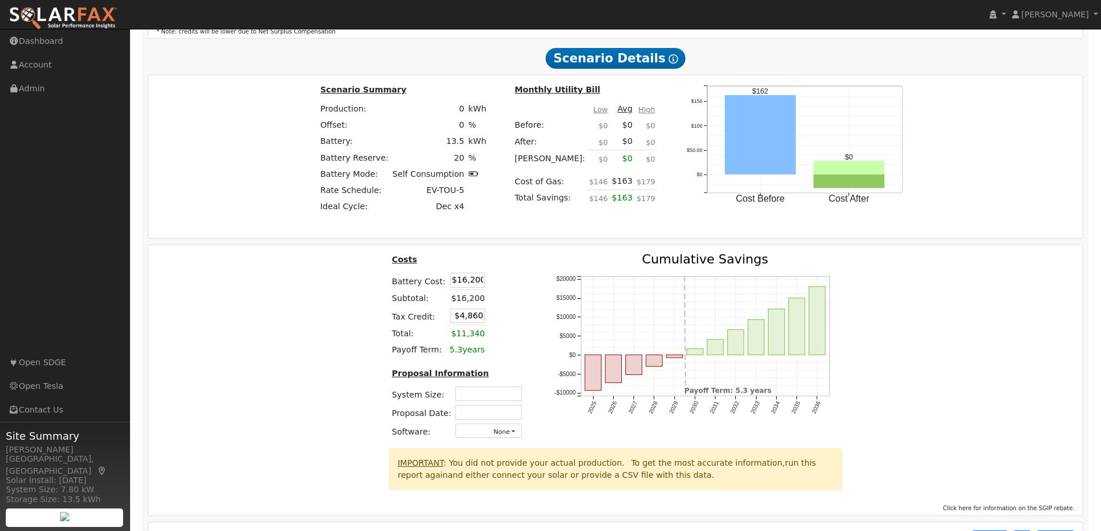
scroll to position [1670, 0]
drag, startPoint x: 448, startPoint y: 280, endPoint x: 496, endPoint y: 281, distance: 48.5
click at [496, 281] on tr "Battery Cost: $16,200" at bounding box center [459, 279] width 138 height 19
type input "$24,000"
type input "$7,200"
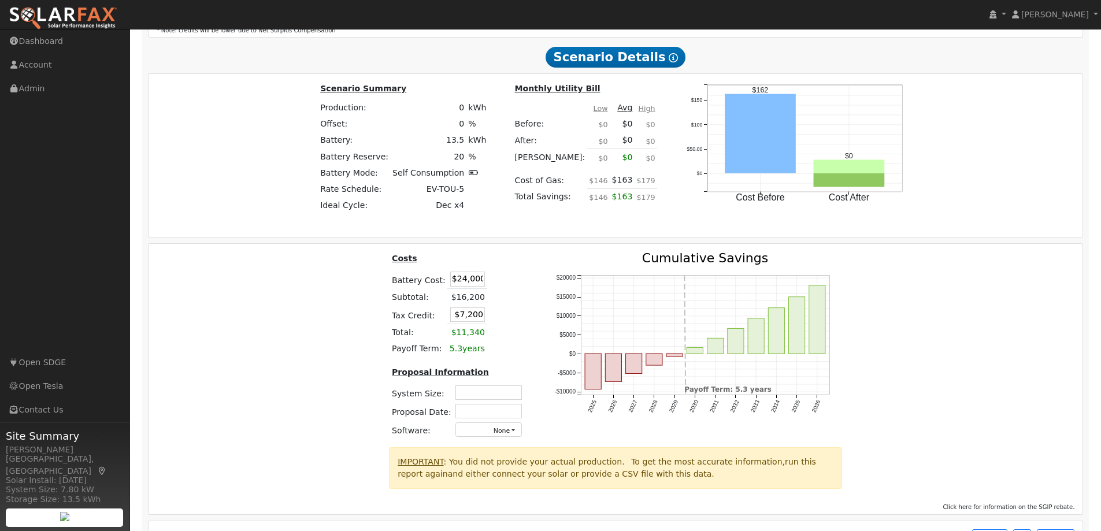
click at [510, 298] on table "Costs Battery Cost: $24,000 Subtotal: $16,200 Tax Credit: $7,200 Total: $11,340…" at bounding box center [459, 304] width 138 height 105
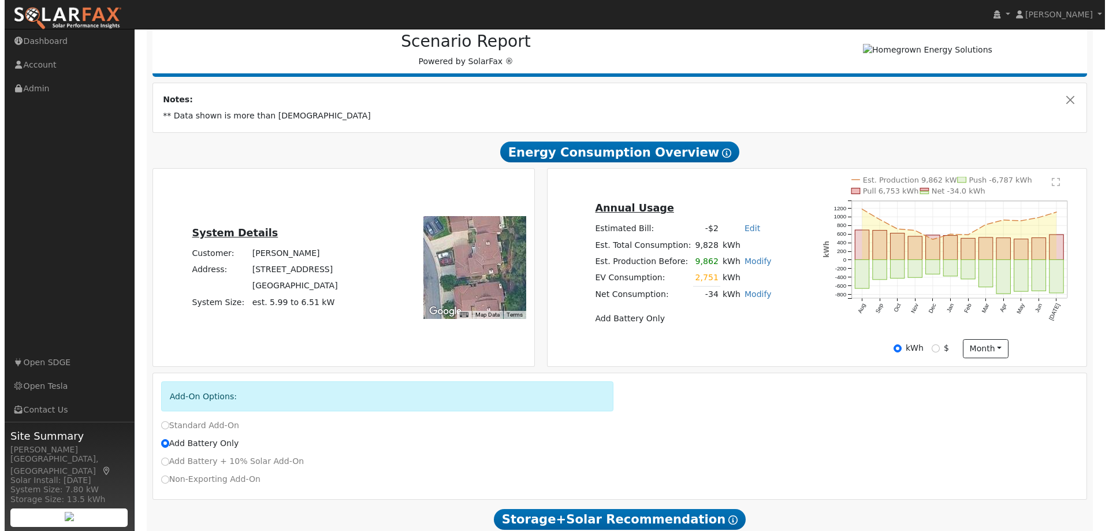
scroll to position [0, 0]
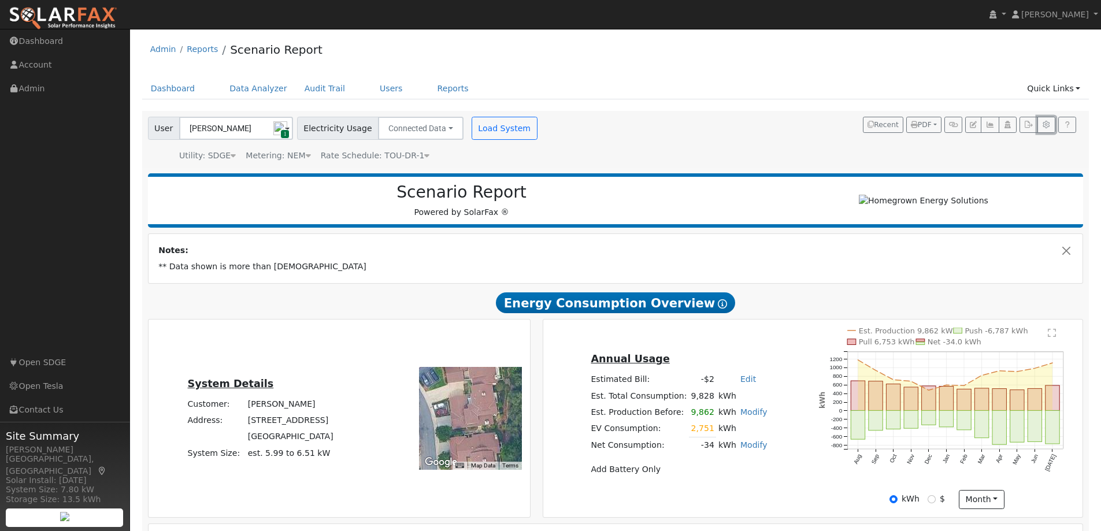
click at [1045, 124] on icon "button" at bounding box center [1046, 124] width 9 height 7
type input "0"
type input "13.5"
type input "27"
type input "20"
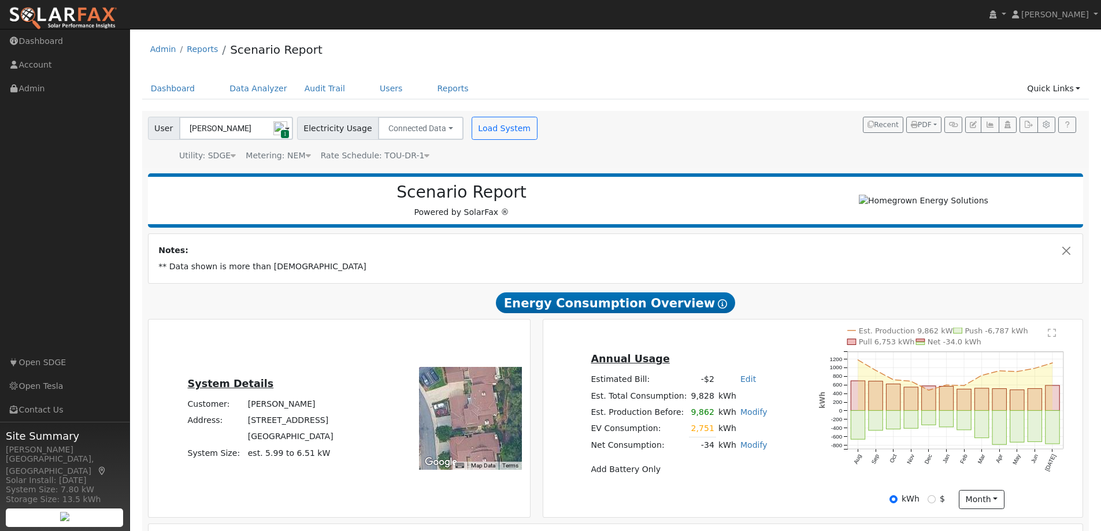
type input "11.5"
type input "13.5"
type input "13"
type input "420"
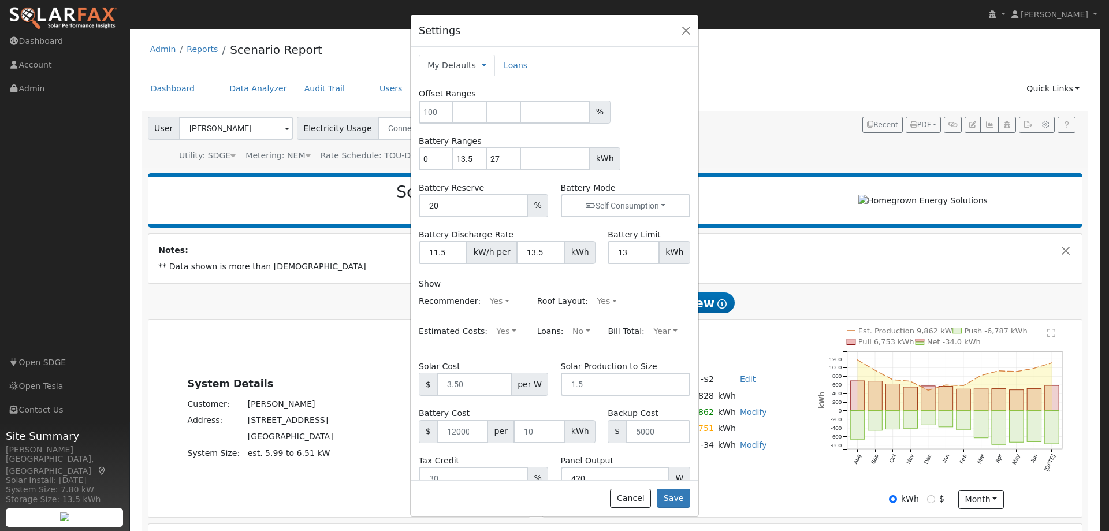
click at [482, 67] on link at bounding box center [484, 66] width 5 height 12
click at [507, 117] on link "Company Defaults" at bounding box center [527, 119] width 91 height 16
type input "100"
type input "5"
type input "10"
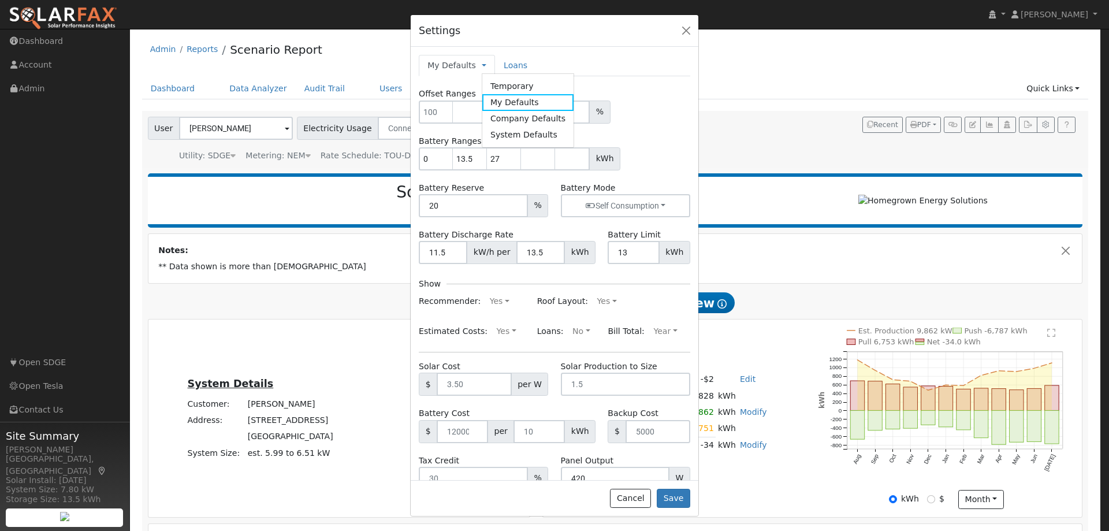
type input "15"
type input "20"
click at [503, 65] on span "Temporary My Defaults Company Defaults System Defaults" at bounding box center [508, 65] width 10 height 9
click at [508, 65] on link at bounding box center [510, 66] width 5 height 12
click at [529, 131] on link "System Defaults" at bounding box center [554, 135] width 91 height 16
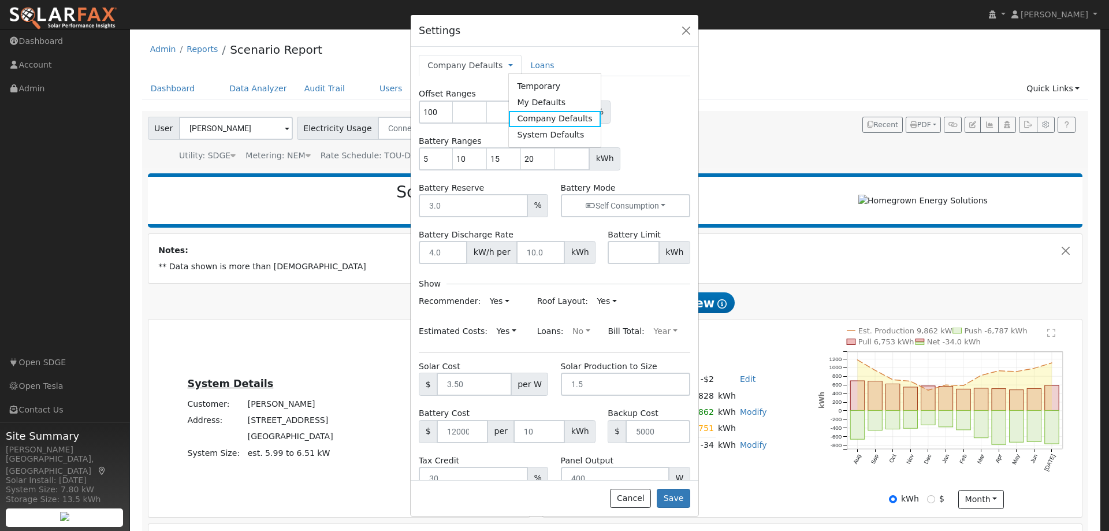
type input "90"
type input "100"
type input "110"
type input "20"
type input "3"
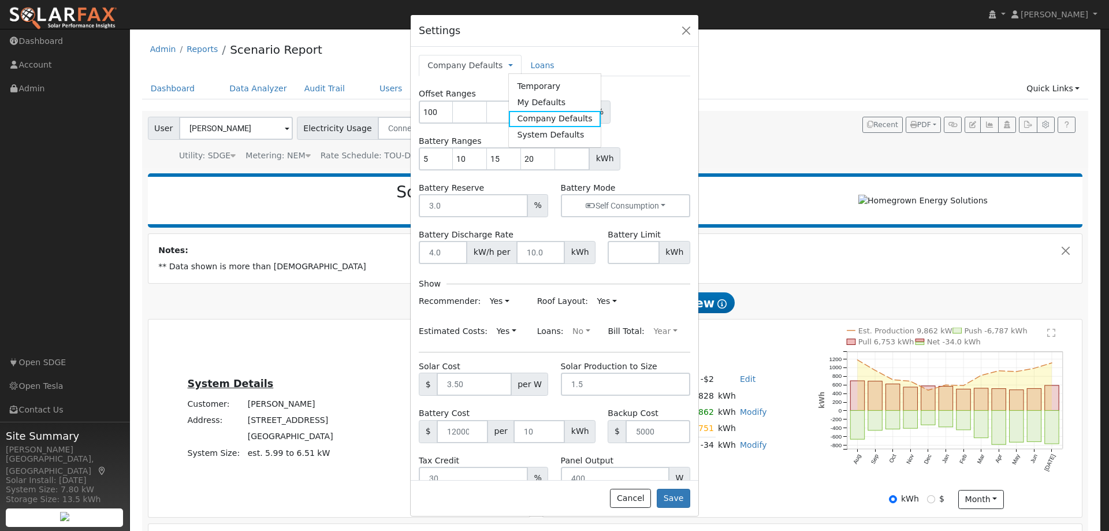
type input "4"
type input "10"
type input "3.5"
type input "1.5"
type input "12000"
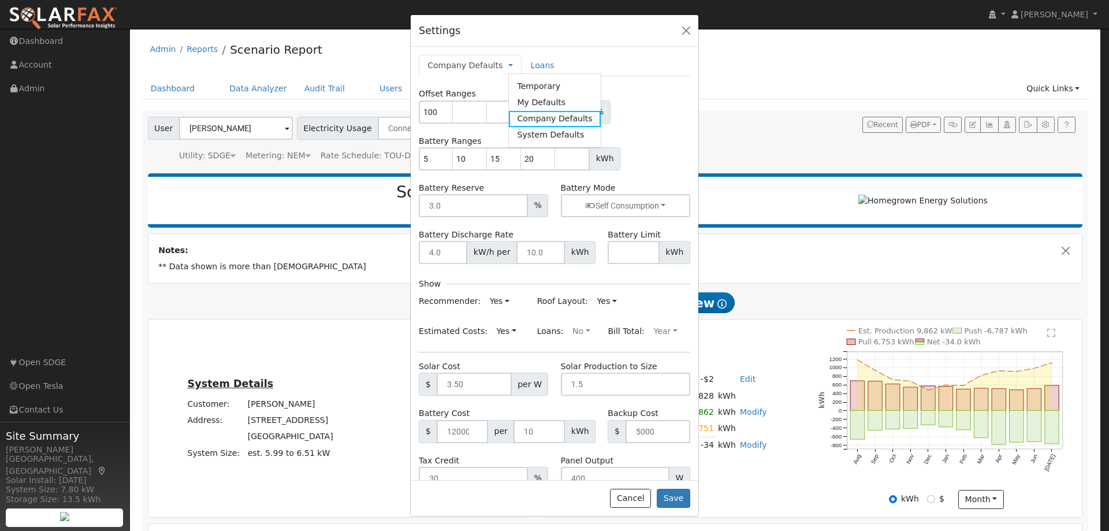
type input "10"
type input "5000"
type input "30"
type input "400"
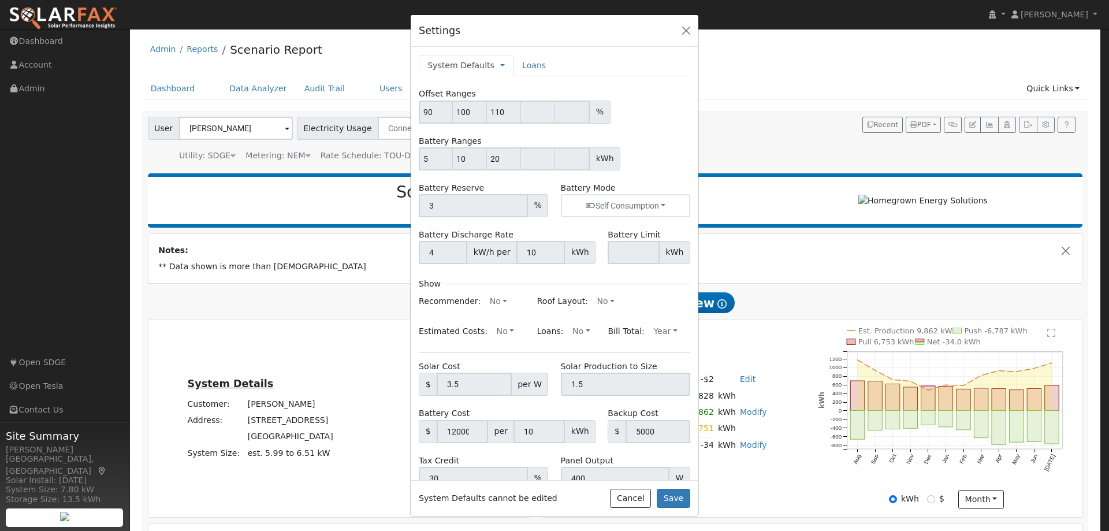
click at [500, 64] on link at bounding box center [502, 66] width 5 height 12
click at [509, 98] on link "My Defaults" at bounding box center [546, 102] width 91 height 16
type input "0"
type input "13.5"
type input "27"
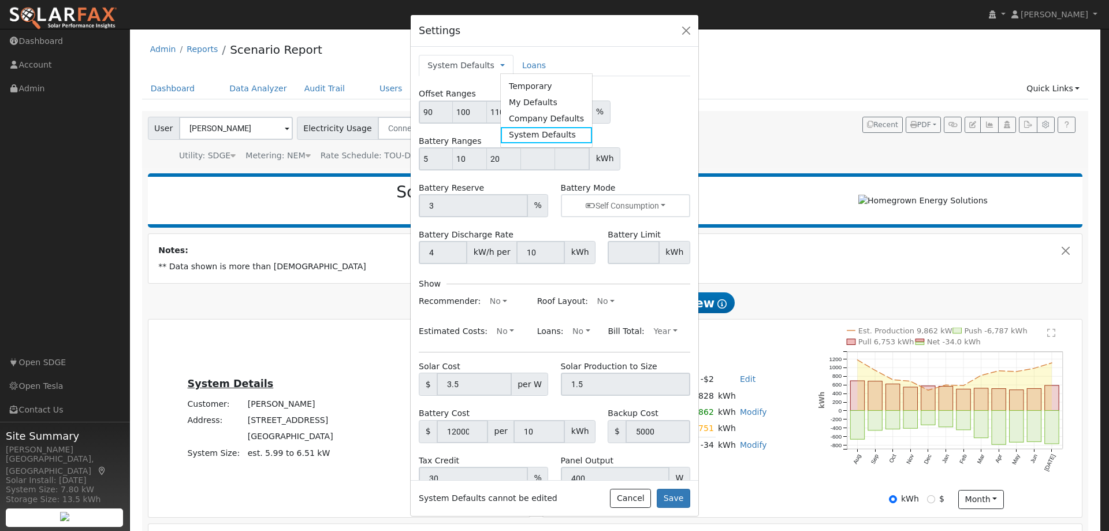
type input "20"
type input "11.5"
type input "13.5"
type input "13"
type input "420"
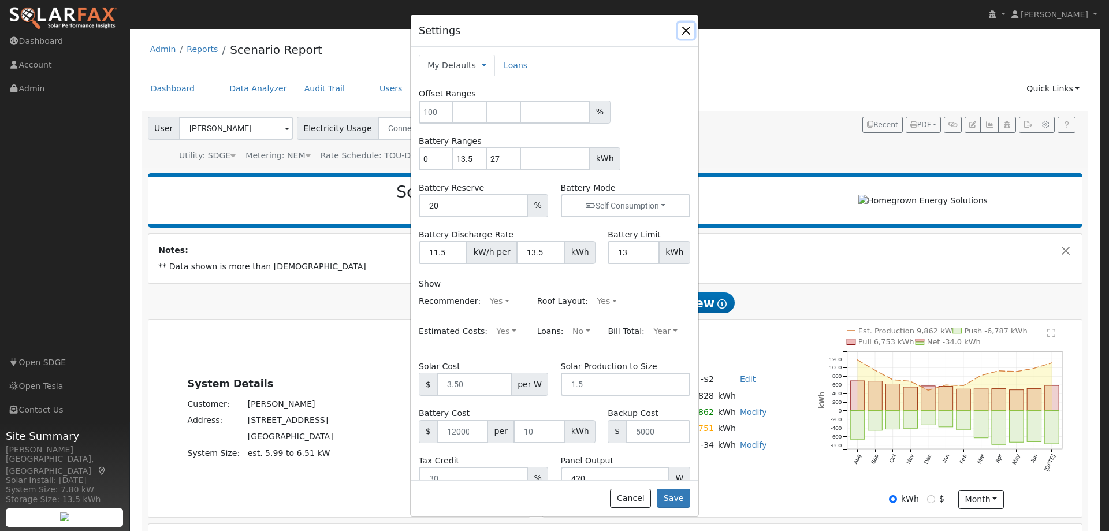
click at [687, 30] on button "button" at bounding box center [686, 31] width 16 height 16
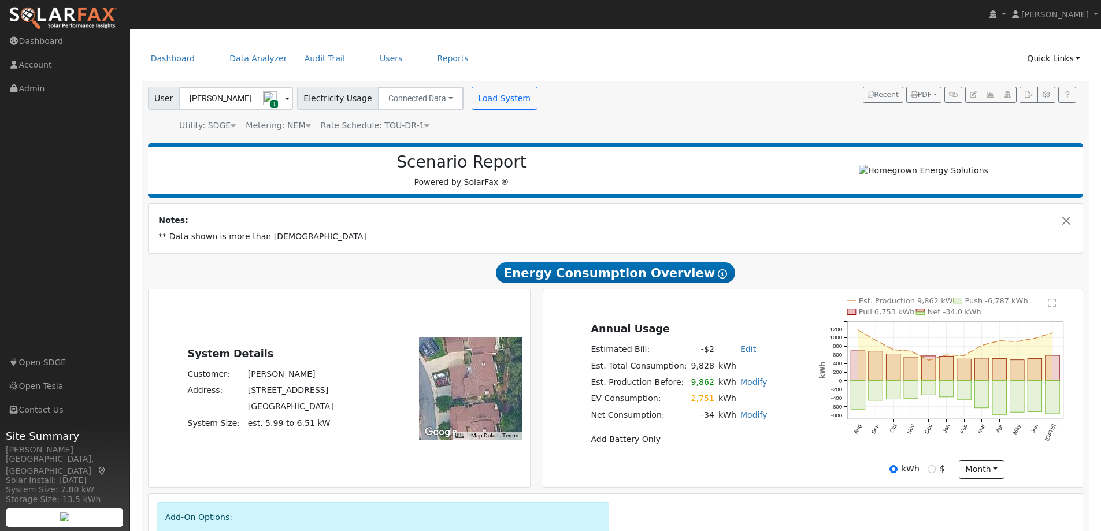
scroll to position [88, 0]
